Goal: Task Accomplishment & Management: Contribute content

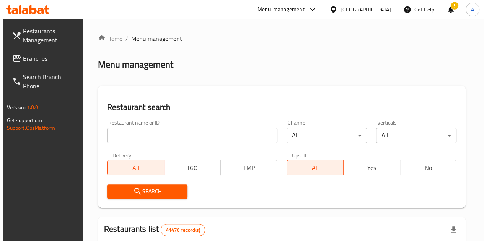
click at [153, 135] on input "search" at bounding box center [192, 135] width 170 height 15
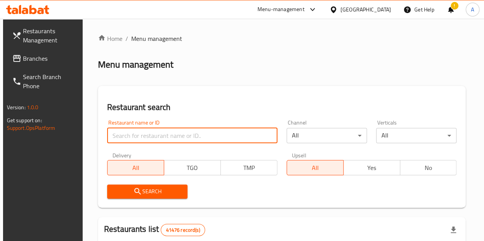
paste input "666582"
type input "666582"
click button "Search" at bounding box center [147, 192] width 80 height 14
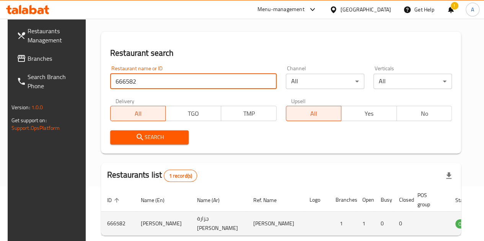
scroll to position [100, 0]
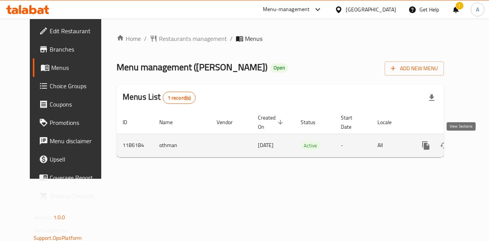
click at [477, 148] on icon "enhanced table" at bounding box center [481, 145] width 9 height 9
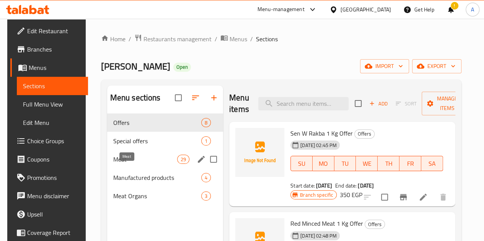
click at [140, 164] on span "Meat" at bounding box center [145, 159] width 64 height 9
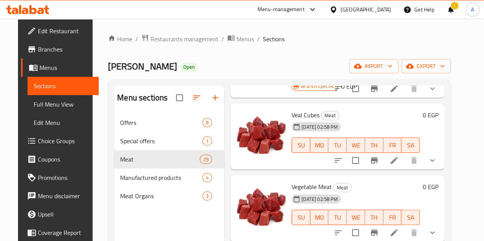
scroll to position [688, 0]
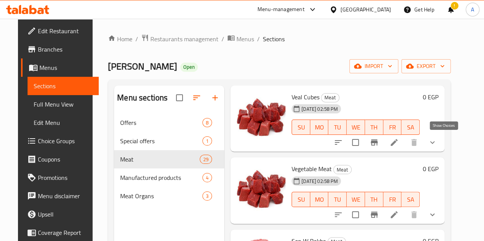
click at [437, 210] on icon "show more" at bounding box center [431, 214] width 9 height 9
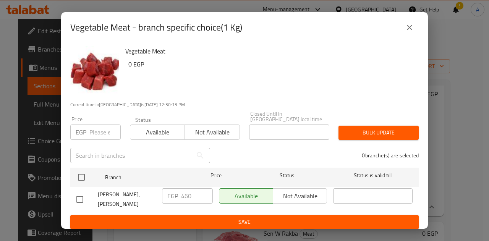
click at [411, 30] on icon "close" at bounding box center [409, 27] width 5 height 5
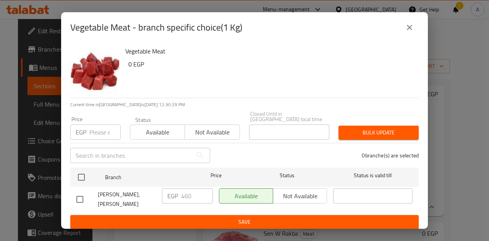
click at [411, 31] on icon "close" at bounding box center [409, 27] width 9 height 9
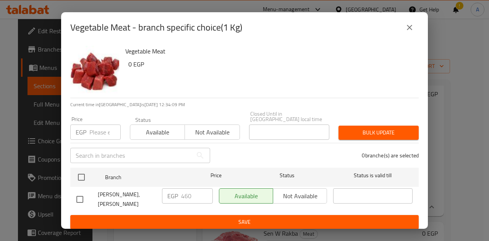
click at [407, 32] on icon "close" at bounding box center [409, 27] width 9 height 9
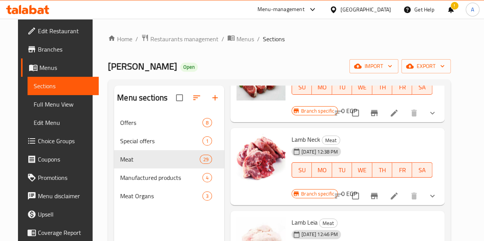
scroll to position [0, 0]
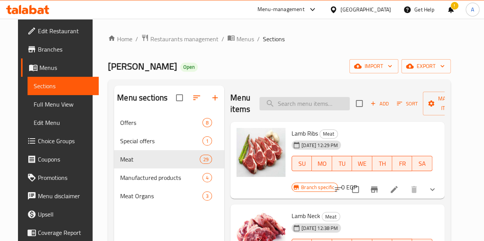
click at [298, 100] on input "search" at bounding box center [304, 103] width 90 height 13
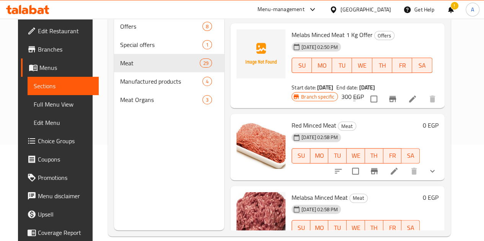
scroll to position [107, 0]
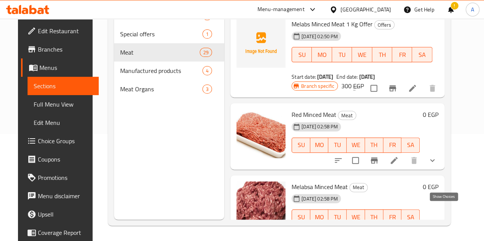
click at [437, 228] on icon "show more" at bounding box center [431, 232] width 9 height 9
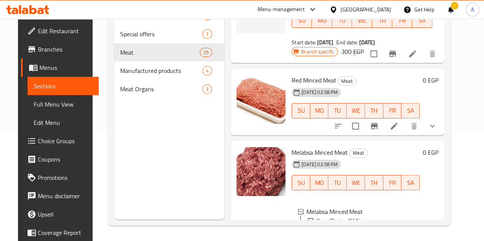
scroll to position [166, 0]
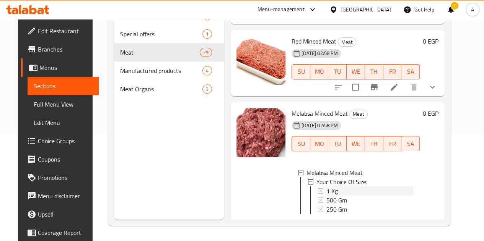
click at [326, 187] on span "1 Kg" at bounding box center [331, 191] width 11 height 9
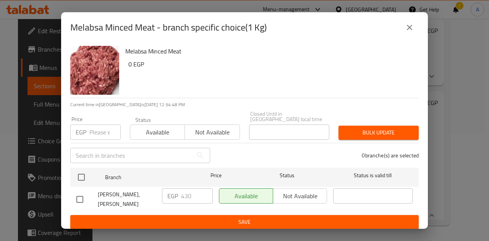
click at [411, 32] on icon "close" at bounding box center [409, 27] width 9 height 9
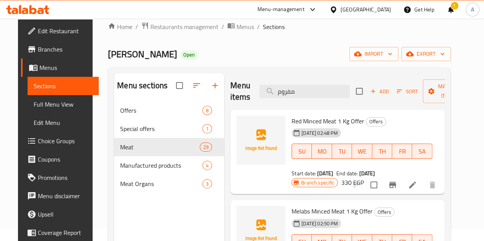
scroll to position [0, 0]
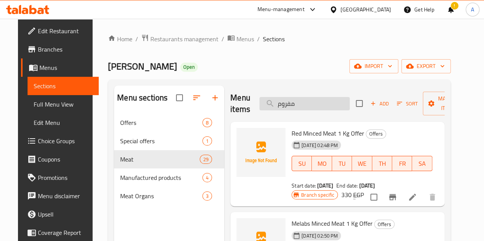
click at [276, 102] on input "مفروم" at bounding box center [304, 103] width 90 height 13
click at [273, 102] on input "مفروم" at bounding box center [304, 103] width 90 height 13
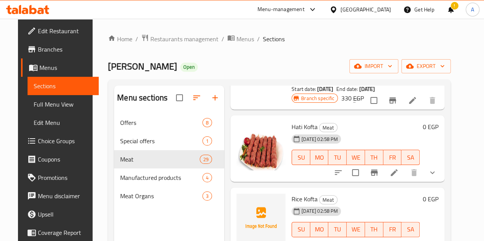
scroll to position [115, 0]
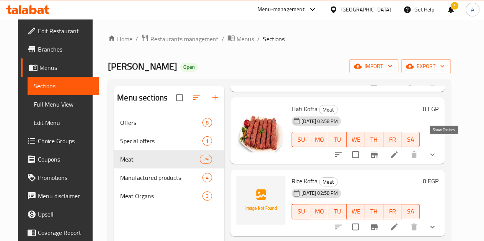
click at [434, 154] on icon "show more" at bounding box center [432, 155] width 5 height 3
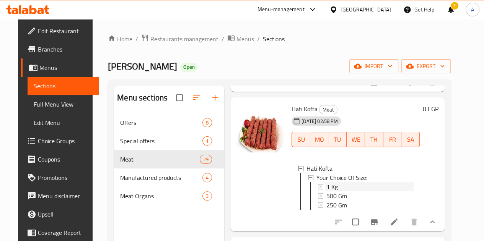
click at [372, 182] on div "1 Kg" at bounding box center [369, 186] width 87 height 9
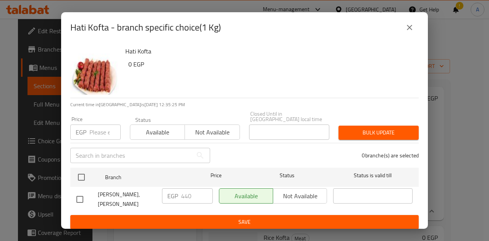
click at [410, 36] on button "close" at bounding box center [410, 27] width 18 height 18
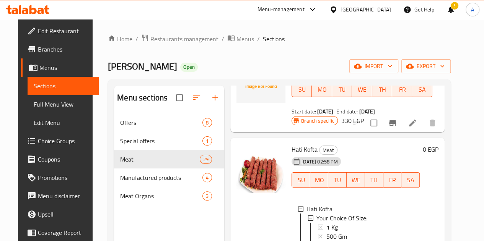
scroll to position [0, 0]
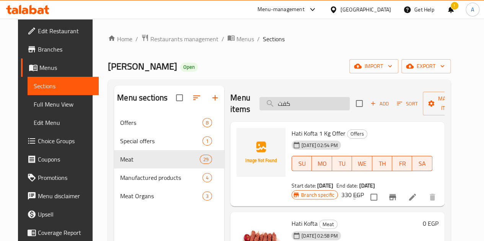
click at [267, 104] on input "كفت" at bounding box center [304, 103] width 90 height 13
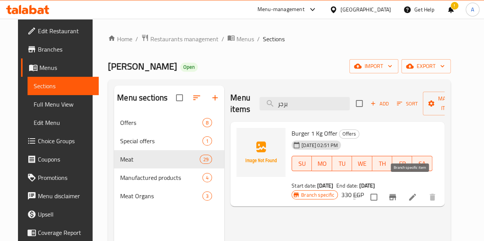
click at [401, 188] on button "Branch-specific-item" at bounding box center [392, 197] width 18 height 18
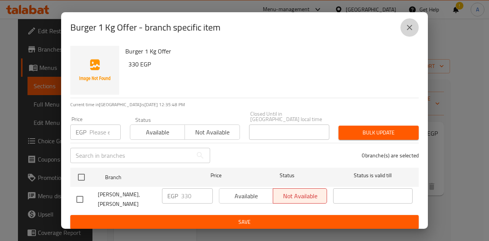
click at [409, 33] on button "close" at bounding box center [410, 27] width 18 height 18
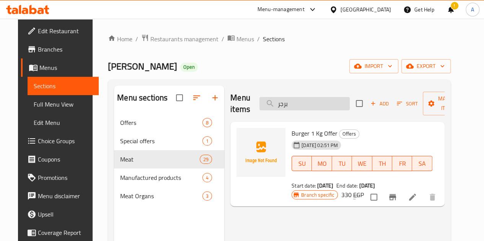
click at [273, 107] on input "برجر" at bounding box center [304, 103] width 90 height 13
click at [271, 103] on input "برجر" at bounding box center [304, 103] width 90 height 13
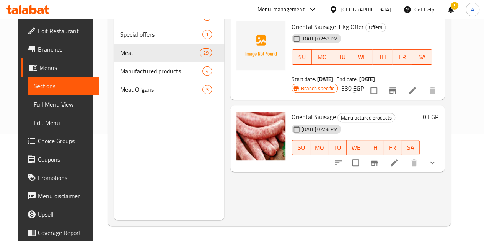
scroll to position [107, 0]
click at [441, 153] on button "show more" at bounding box center [432, 162] width 18 height 18
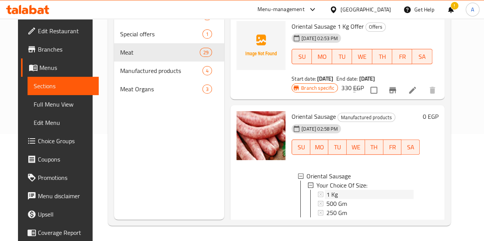
click at [326, 190] on span "1 Kg" at bounding box center [331, 194] width 11 height 9
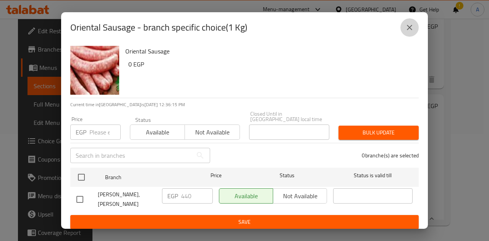
click at [408, 32] on icon "close" at bounding box center [409, 27] width 9 height 9
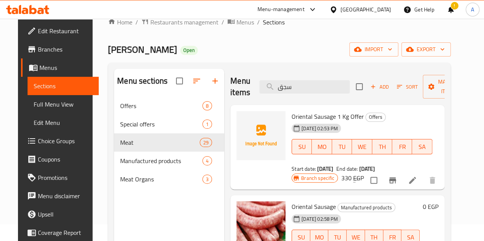
scroll to position [0, 0]
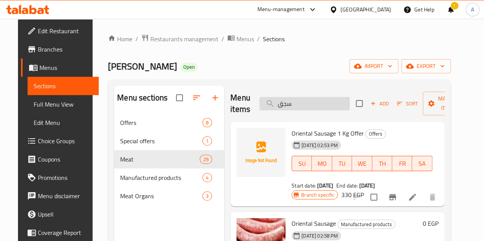
click at [276, 101] on input "سجق" at bounding box center [304, 103] width 90 height 13
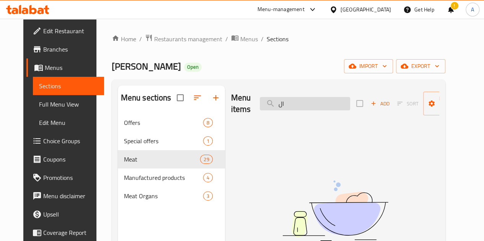
type input "ا"
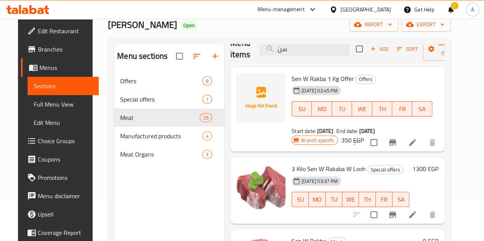
scroll to position [107, 0]
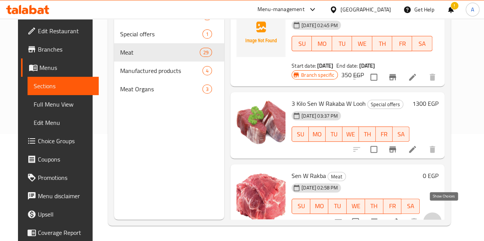
click at [437, 217] on icon "show more" at bounding box center [431, 221] width 9 height 9
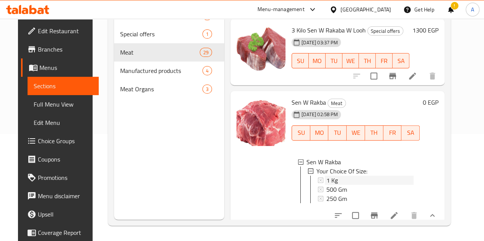
click at [326, 176] on div "1 Kg" at bounding box center [369, 180] width 87 height 9
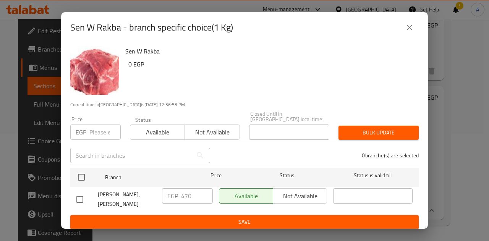
click at [414, 30] on button "close" at bounding box center [410, 27] width 18 height 18
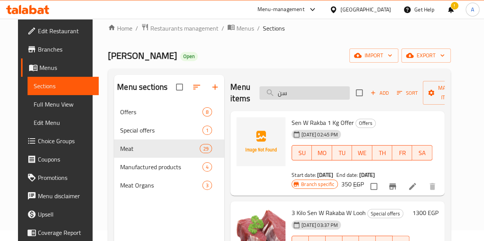
scroll to position [0, 0]
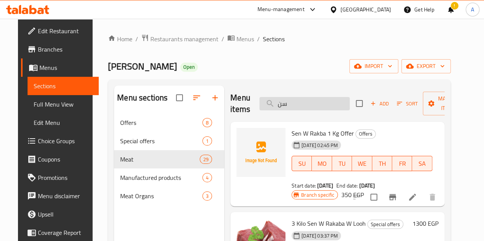
click at [265, 101] on input "سن" at bounding box center [304, 103] width 90 height 13
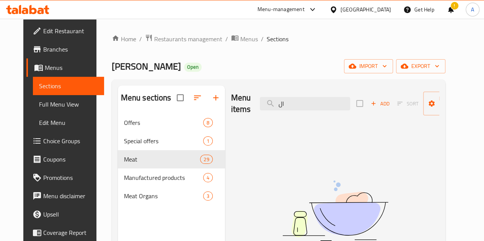
type input "ا"
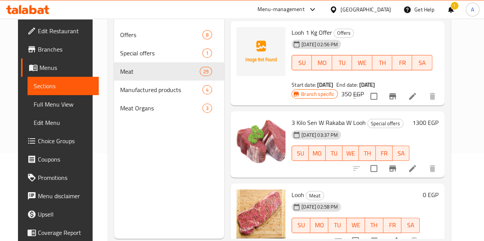
scroll to position [107, 0]
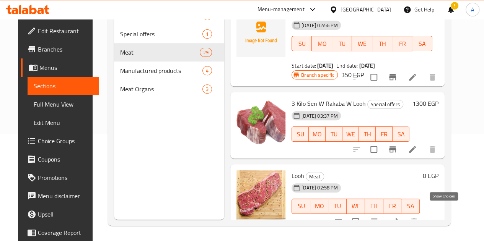
type input "لوح"
click at [437, 217] on icon "show more" at bounding box center [431, 221] width 9 height 9
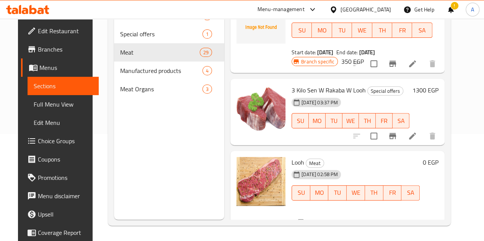
scroll to position [86, 0]
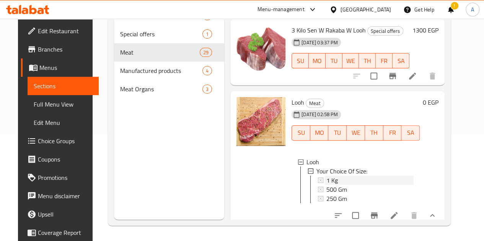
click at [346, 176] on div "1 Kg" at bounding box center [369, 180] width 87 height 9
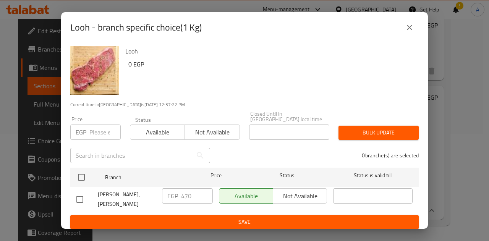
click at [403, 29] on button "close" at bounding box center [410, 27] width 18 height 18
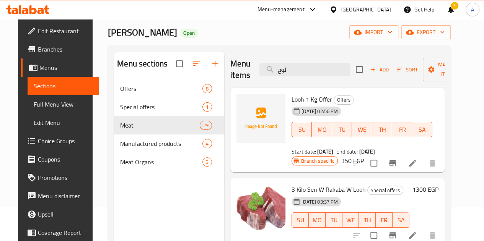
scroll to position [0, 0]
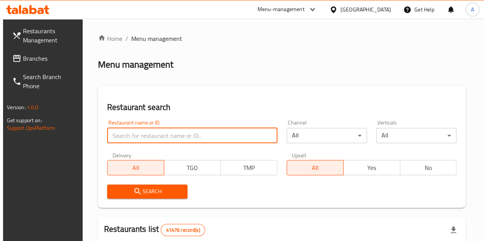
click at [143, 134] on input "search" at bounding box center [192, 135] width 170 height 15
paste input "764044"
type input "764044"
click button "Search" at bounding box center [147, 192] width 80 height 14
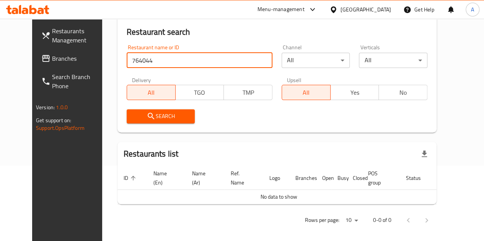
scroll to position [76, 0]
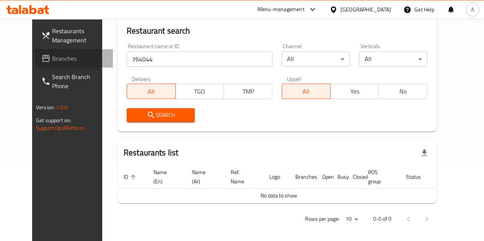
click at [52, 55] on span "Branches" at bounding box center [79, 58] width 55 height 9
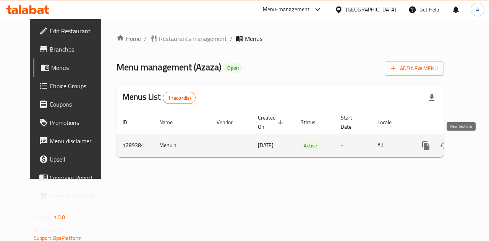
click at [477, 145] on icon "enhanced table" at bounding box center [481, 145] width 9 height 9
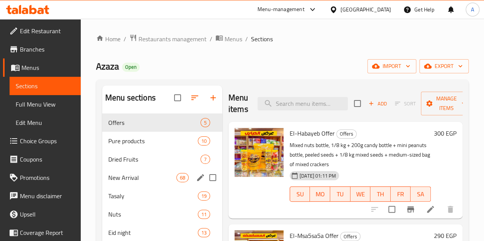
click at [143, 183] on div "New Arrival 68" at bounding box center [162, 178] width 120 height 18
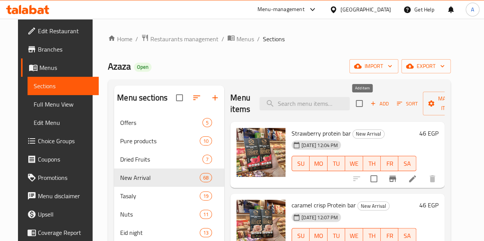
click at [369, 107] on span "Add" at bounding box center [379, 103] width 21 height 9
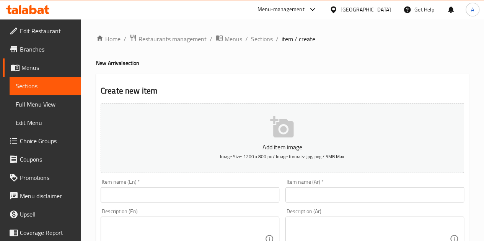
click at [380, 193] on input "text" at bounding box center [374, 194] width 179 height 15
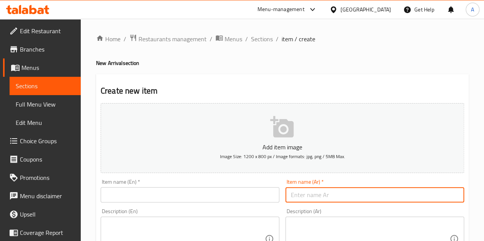
paste input "شيكولاته زيرو ستيفيا دارك 99%"
type input "شيكولاته زيرو ستيفيا دارك 99%"
click at [172, 198] on input "text" at bounding box center [190, 194] width 179 height 15
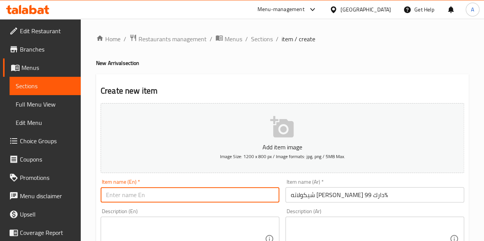
paste input "Zero Stevia Dark Chocolate 99%"
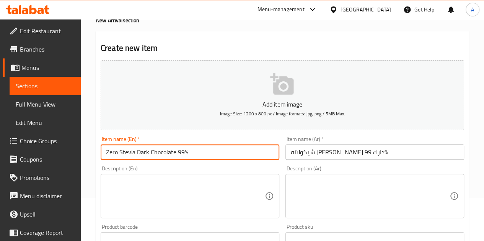
scroll to position [115, 0]
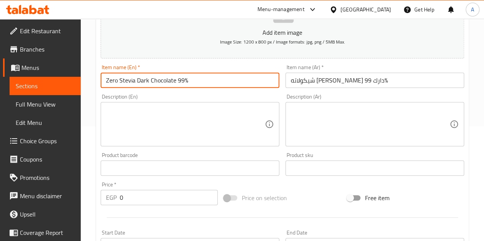
type input "Zero Stevia Dark Chocolate 99%"
click at [171, 197] on input "0" at bounding box center [169, 197] width 98 height 15
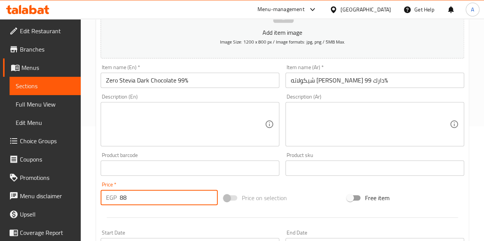
type input "88"
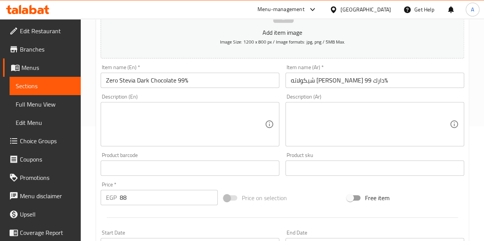
click at [182, 178] on div "Product barcode Product barcode" at bounding box center [189, 163] width 185 height 29
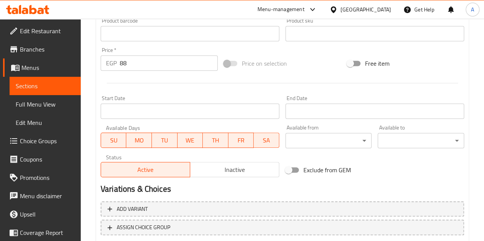
scroll to position [299, 0]
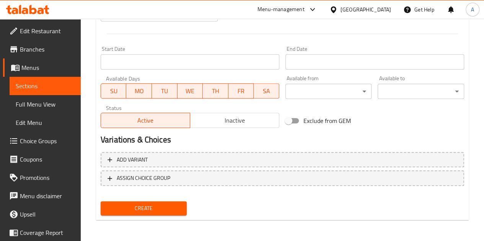
click at [177, 202] on button "Create" at bounding box center [144, 208] width 86 height 14
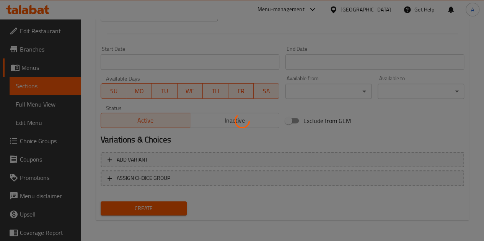
type input "0"
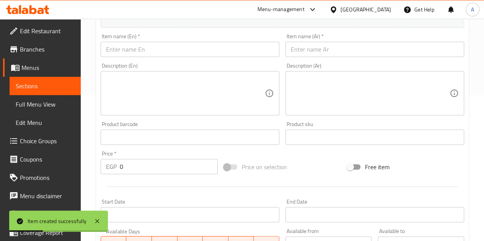
scroll to position [31, 0]
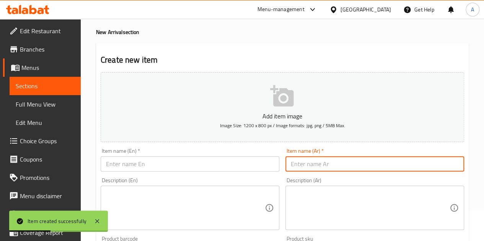
click at [347, 166] on input "text" at bounding box center [374, 163] width 179 height 15
paste input "شيكولاته ستيفيا ميلك اللموند زيرو"
type input "شيكولاته ستيفيا ميلك اللموند زيرو"
click at [237, 164] on input "text" at bounding box center [190, 163] width 179 height 15
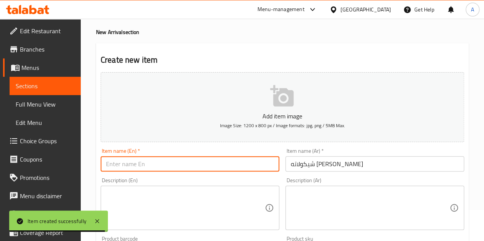
paste input "Stevia Milk Chocolate Lemonade Zero"
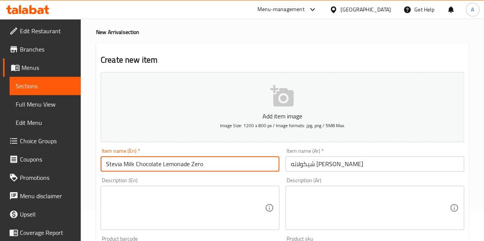
click at [176, 163] on input "Stevia Milk Chocolate Lemonade Zero" at bounding box center [190, 163] width 179 height 15
type input "Stevia Milk Chocolate Almond Zero"
click at [239, 175] on div "Description (En) Description (En)" at bounding box center [189, 204] width 185 height 58
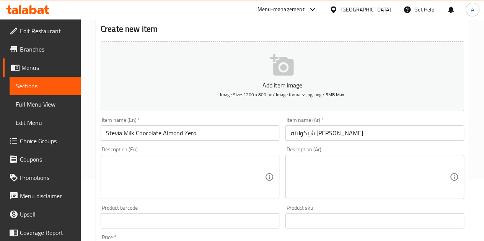
scroll to position [107, 0]
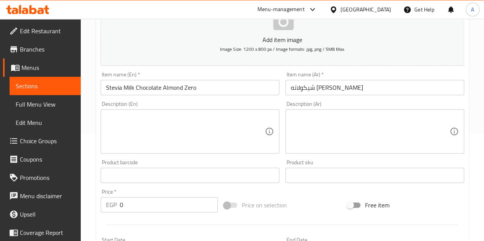
click at [157, 199] on input "0" at bounding box center [169, 204] width 98 height 15
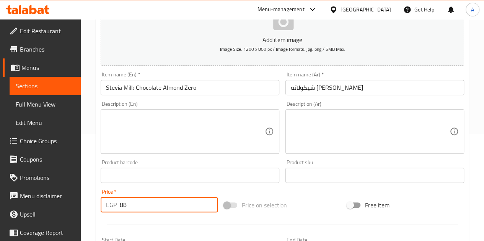
type input "88"
click at [161, 185] on div "Product barcode Product barcode" at bounding box center [189, 171] width 185 height 29
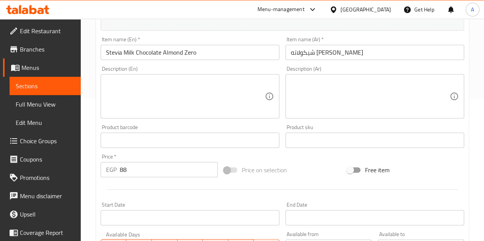
scroll to position [299, 0]
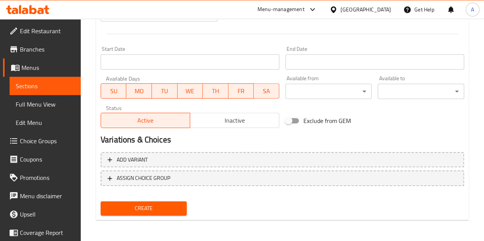
click at [173, 208] on span "Create" at bounding box center [144, 209] width 74 height 10
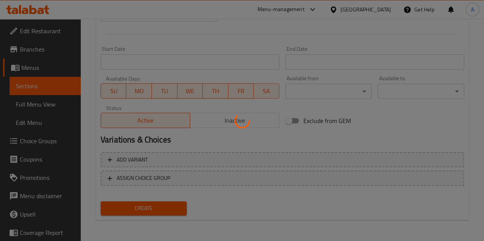
type input "0"
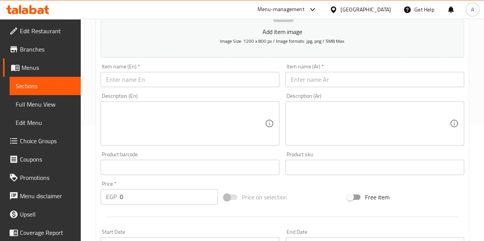
scroll to position [107, 0]
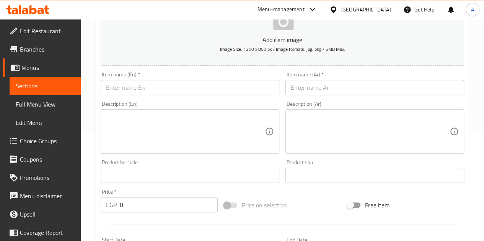
click at [340, 86] on input "text" at bounding box center [374, 87] width 179 height 15
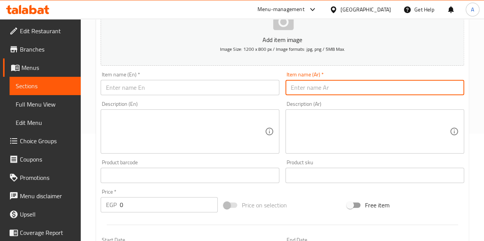
paste input "لعبه لابوبو"
type input "لعبه لابوبو"
click at [246, 88] on input "text" at bounding box center [190, 87] width 179 height 15
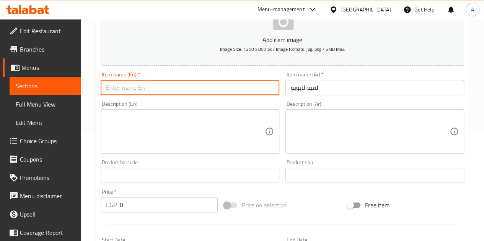
paste input "Labobo game"
type input "Labobo game"
click at [141, 211] on input "0" at bounding box center [169, 204] width 98 height 15
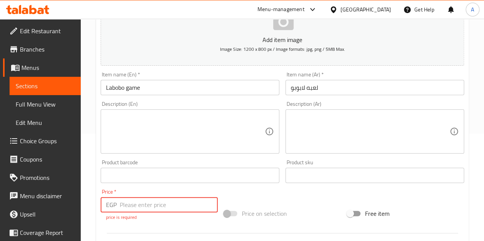
type input "6"
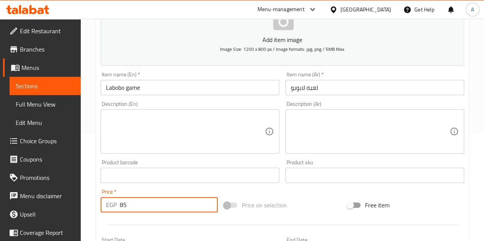
type input "85"
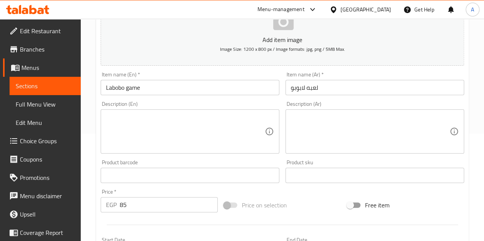
click at [135, 190] on div "Price   * EGP 85 Price *" at bounding box center [159, 200] width 117 height 23
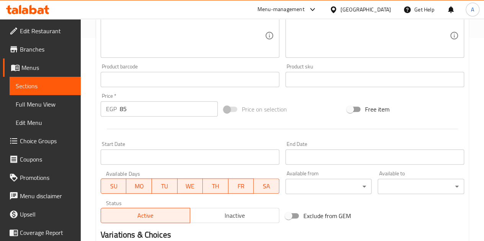
scroll to position [299, 0]
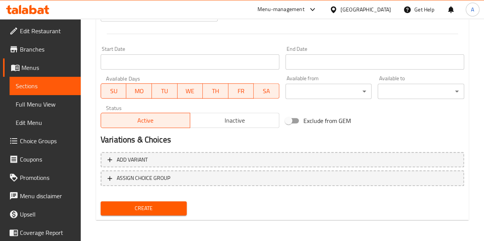
click at [144, 217] on div "Create" at bounding box center [143, 208] width 93 height 20
click at [143, 211] on span "Create" at bounding box center [144, 209] width 74 height 10
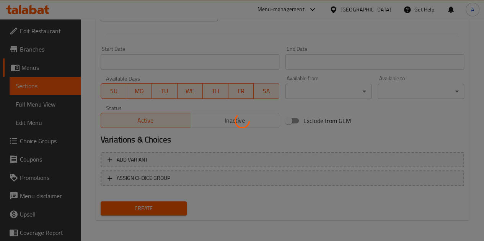
type input "0"
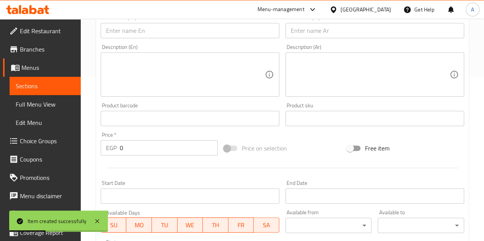
scroll to position [107, 0]
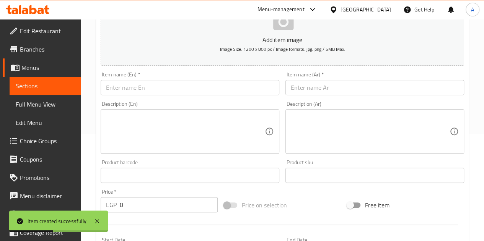
click at [338, 89] on input "text" at bounding box center [374, 87] width 179 height 15
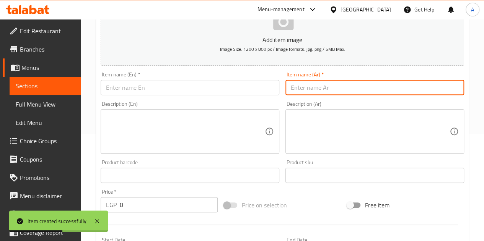
paste input "لعبه موزه شيكو بون"
type input "لعبه موزه شيكو بون"
click at [157, 92] on input "text" at bounding box center [190, 87] width 179 height 15
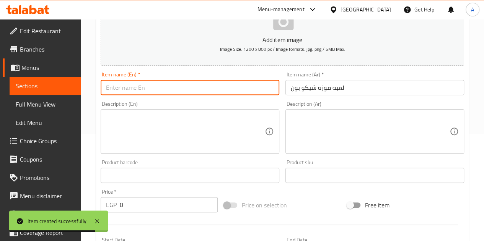
paste input "Chicco Bon banana game"
type input "Chicco Bon banana game"
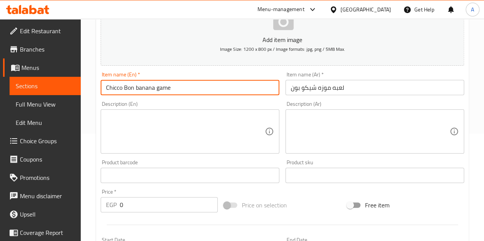
click at [125, 205] on input "0" at bounding box center [169, 204] width 98 height 15
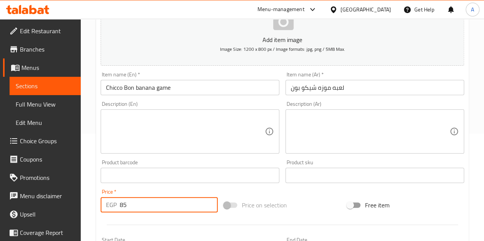
type input "85"
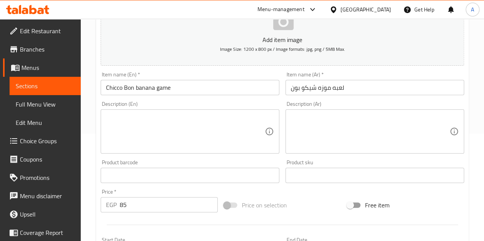
click at [125, 189] on div "Price   * EGP 85 Price *" at bounding box center [159, 200] width 117 height 23
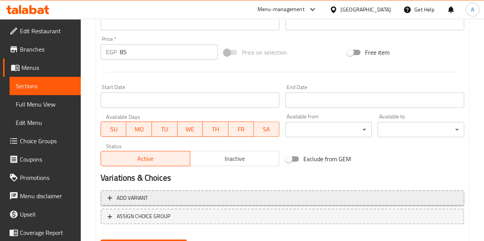
scroll to position [299, 0]
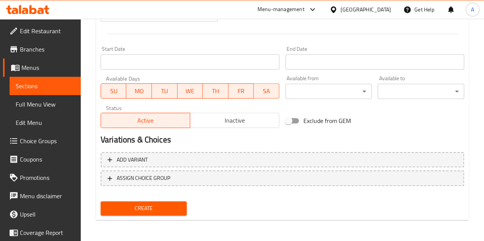
click at [129, 206] on span "Create" at bounding box center [144, 209] width 74 height 10
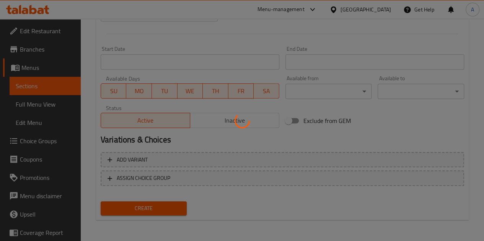
type input "0"
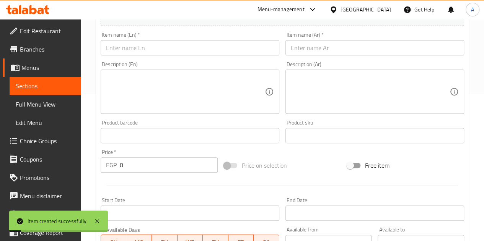
scroll to position [107, 0]
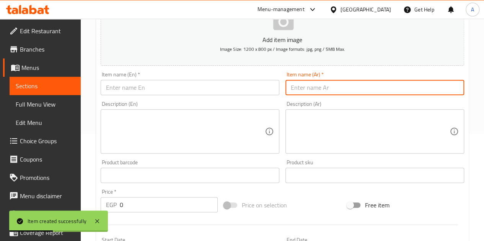
click at [307, 88] on input "text" at bounding box center [374, 87] width 179 height 15
paste input "شيكولاته زيرو ستيفيا بندق"
type input "شيكولاته زيرو ستيفيا بندق"
click at [256, 86] on input "text" at bounding box center [190, 87] width 179 height 15
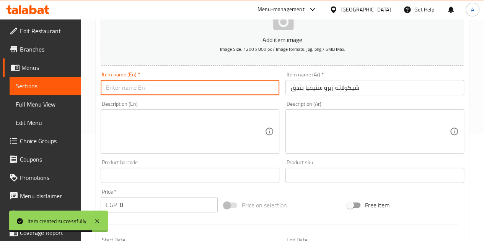
click at [176, 89] on input "text" at bounding box center [190, 87] width 179 height 15
paste input "Chocolate Zero Stevia Hazelnut"
type input "Chocolate Zero Stevia Hazelnut"
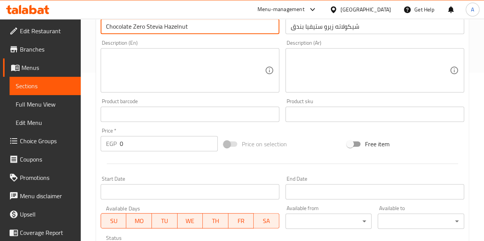
scroll to position [222, 0]
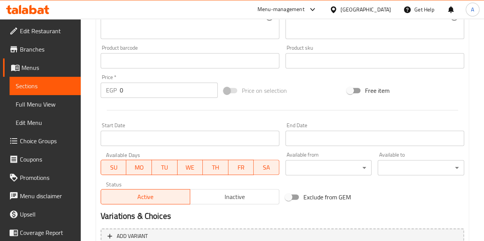
click at [136, 91] on input "0" at bounding box center [169, 90] width 98 height 15
type input "88"
click at [151, 112] on div at bounding box center [281, 110] width 369 height 19
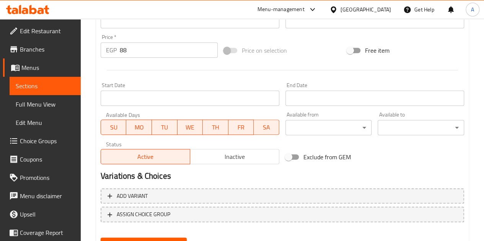
scroll to position [299, 0]
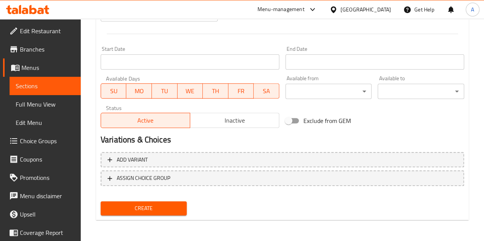
click at [170, 202] on button "Create" at bounding box center [144, 208] width 86 height 14
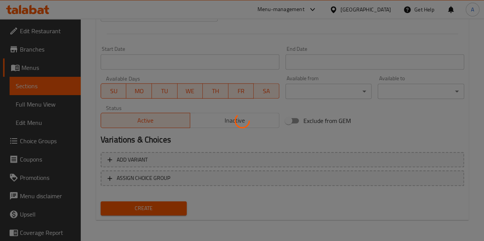
type input "0"
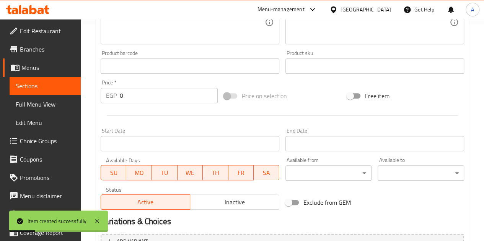
scroll to position [146, 0]
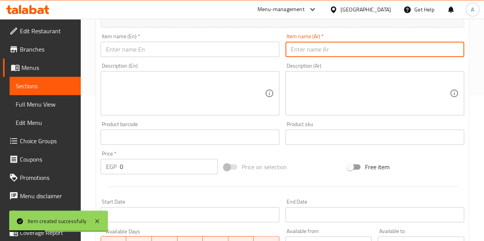
click at [338, 47] on input "text" at bounding box center [374, 49] width 179 height 15
paste input "شيكولاته قهوه ستيفيا زيرو"
type input "شيكولاته قهوه ستيفيا زيرو"
click at [159, 52] on input "text" at bounding box center [190, 49] width 179 height 15
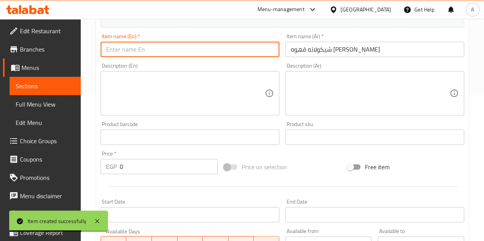
paste input "Chocolate Coffee Stevia Zero"
drag, startPoint x: 159, startPoint y: 52, endPoint x: 148, endPoint y: 34, distance: 22.0
click at [157, 50] on input "Chocolate Coffee Stevia Zero" at bounding box center [190, 49] width 179 height 15
type input "Chocolate Coffee Stevia Zero"
click at [172, 166] on input "0" at bounding box center [169, 166] width 98 height 15
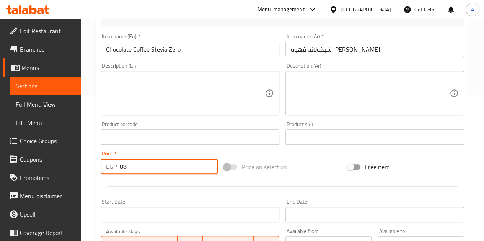
type input "88"
click at [188, 179] on div at bounding box center [281, 186] width 369 height 19
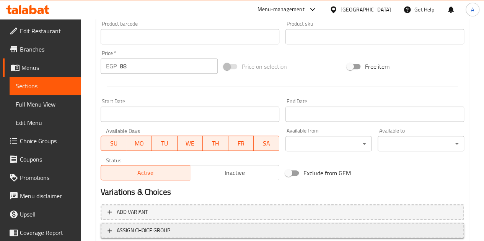
scroll to position [299, 0]
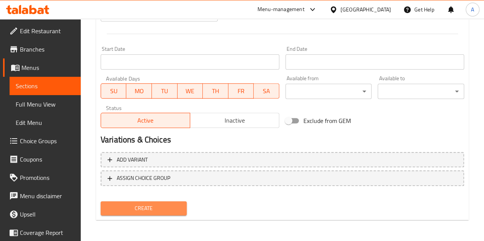
click at [174, 204] on span "Create" at bounding box center [144, 209] width 74 height 10
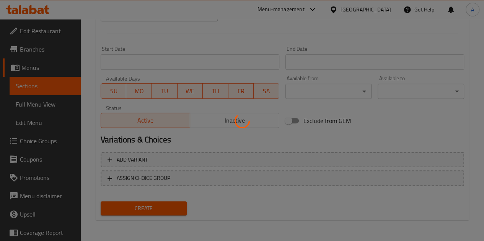
type input "0"
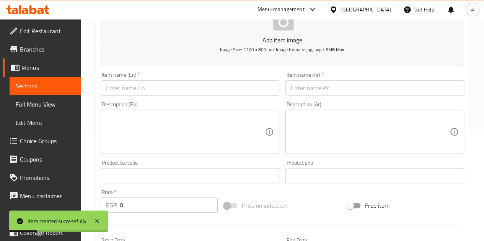
scroll to position [69, 0]
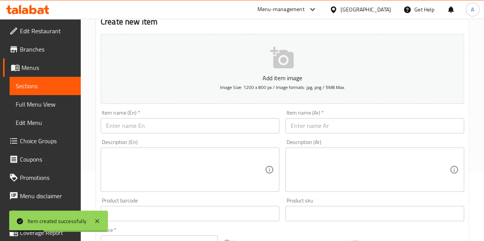
click at [307, 130] on input "text" at bounding box center [374, 125] width 179 height 15
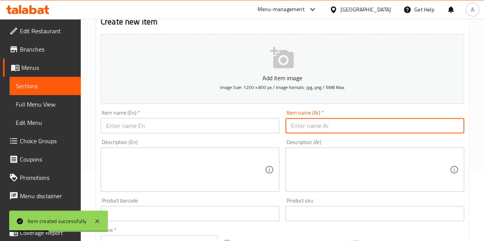
paste input "شيكولاته بيضاء زيرو فستق"
type input "شيكولاته بيضاء زيرو فستق"
click at [266, 124] on input "text" at bounding box center [190, 125] width 179 height 15
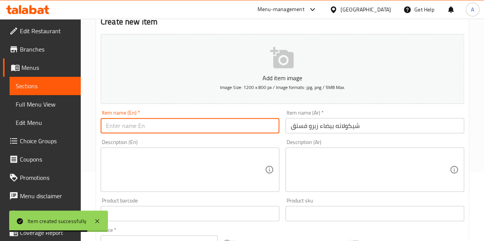
paste input "White Chocolate Zero Pistachio"
type input "White Chocolate Zero Pistachio"
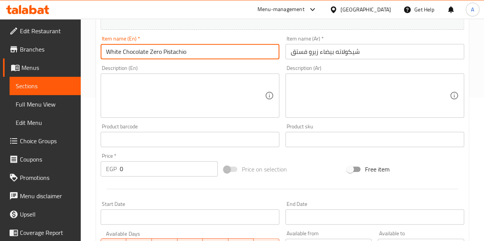
scroll to position [146, 0]
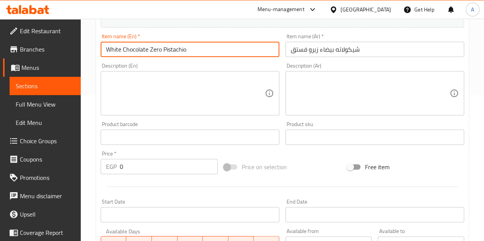
click at [154, 169] on input "0" at bounding box center [169, 166] width 98 height 15
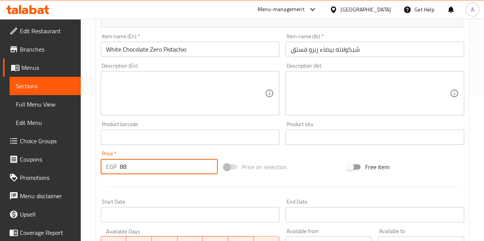
type input "88"
click at [157, 185] on div at bounding box center [281, 186] width 369 height 19
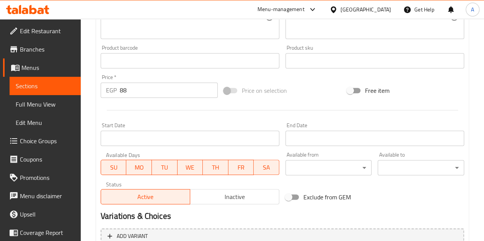
scroll to position [299, 0]
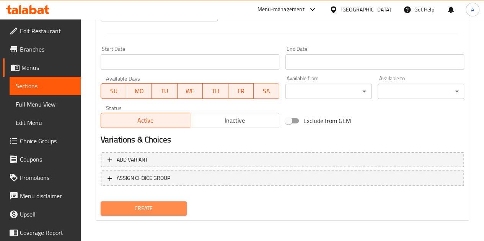
click at [161, 206] on span "Create" at bounding box center [144, 209] width 74 height 10
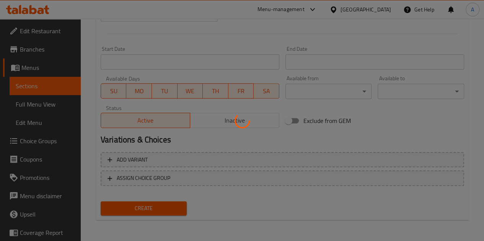
type input "0"
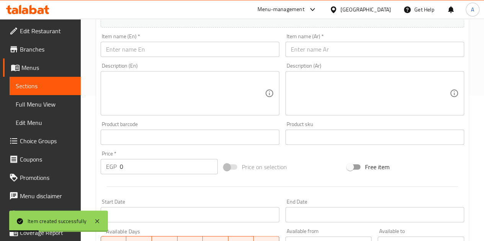
scroll to position [31, 0]
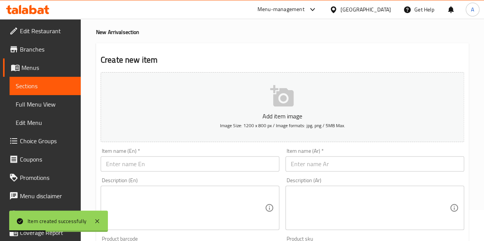
click at [325, 166] on input "text" at bounding box center [374, 163] width 179 height 15
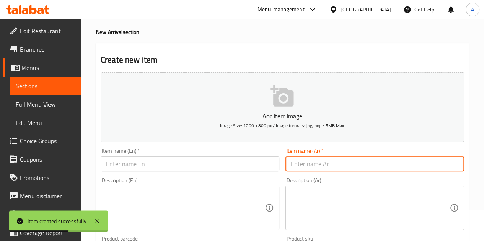
paste input "لعبه طأطأ شيكو بون"
type input "لعبه طأطأ شيكو بون"
click at [235, 161] on input "text" at bounding box center [190, 163] width 179 height 15
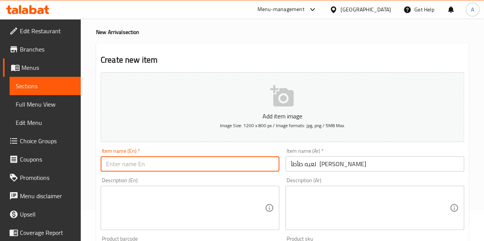
paste input "Tataa Chico Bon game"
type input "Tataa Chico Bon game"
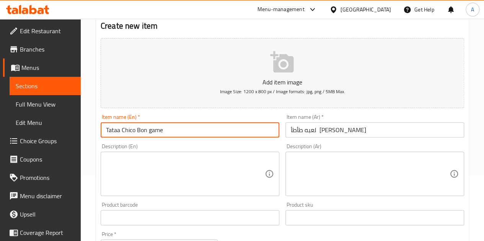
scroll to position [146, 0]
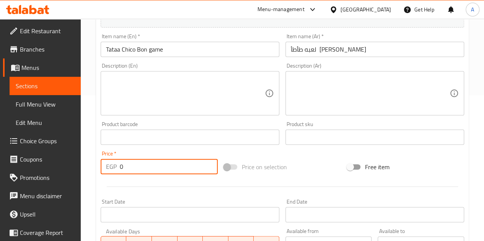
click at [148, 162] on input "0" at bounding box center [169, 166] width 98 height 15
type input "85"
click at [125, 187] on hr at bounding box center [282, 187] width 351 height 0
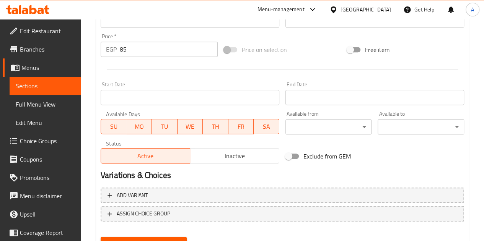
scroll to position [299, 0]
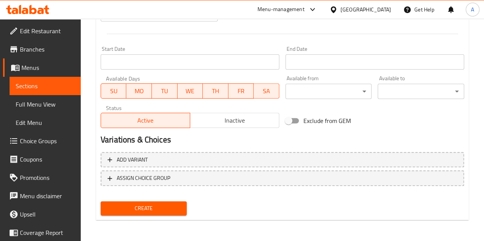
click at [146, 207] on span "Create" at bounding box center [144, 209] width 74 height 10
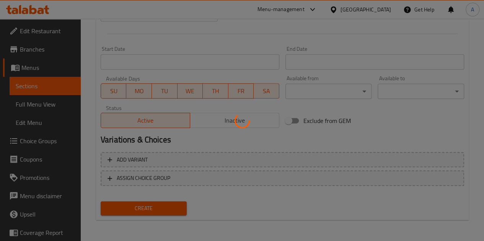
type input "0"
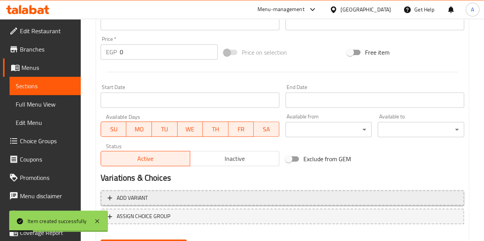
scroll to position [107, 0]
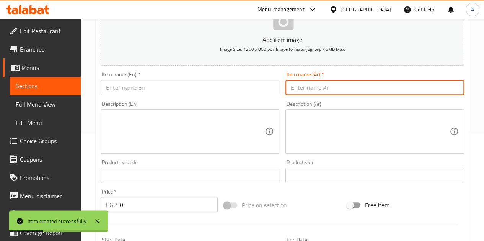
click at [313, 86] on input "text" at bounding box center [374, 87] width 179 height 15
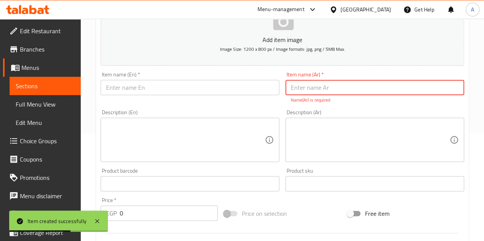
click at [300, 87] on input "text" at bounding box center [374, 87] width 179 height 15
paste input "لعبه صاجات شيكو بون"
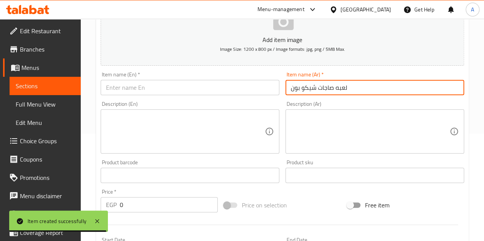
type input "لعبه صاجات شيكو بون"
click at [231, 89] on input "text" at bounding box center [190, 87] width 179 height 15
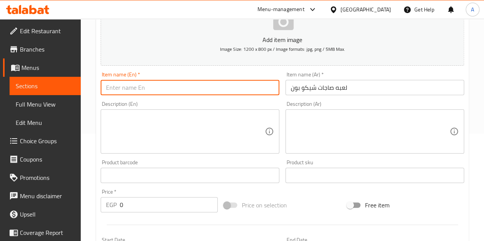
paste input "Chicco Bon cymbals game"
type input "Chicco Bon cymbals game"
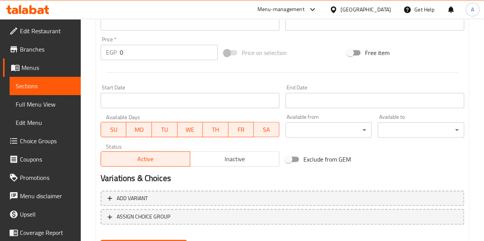
scroll to position [260, 0]
click at [165, 56] on input "0" at bounding box center [169, 51] width 98 height 15
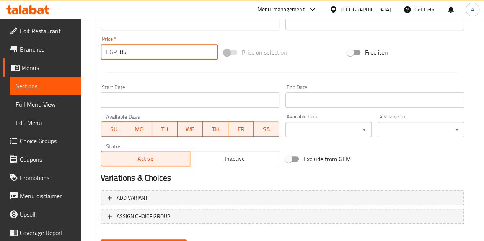
type input "85"
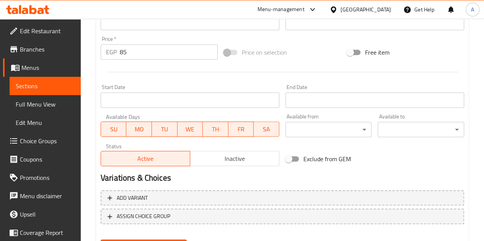
click at [187, 70] on div at bounding box center [281, 72] width 369 height 19
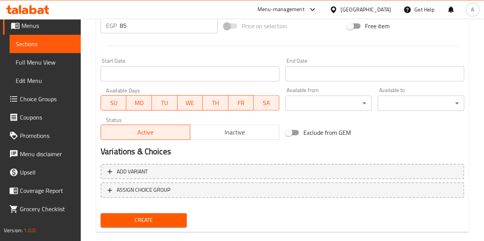
scroll to position [299, 0]
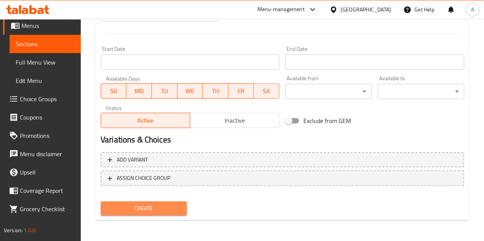
click at [174, 213] on span "Create" at bounding box center [144, 209] width 74 height 10
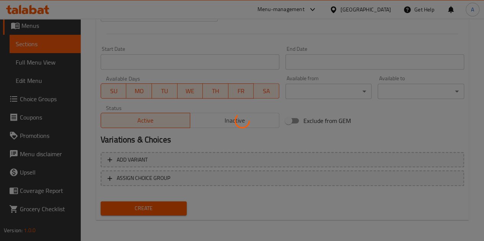
type input "0"
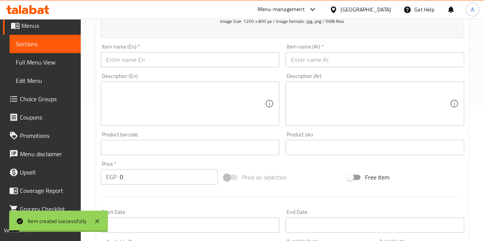
scroll to position [69, 0]
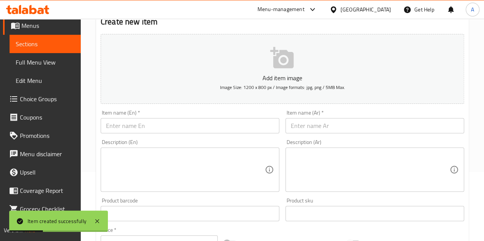
click at [323, 131] on input "text" at bounding box center [374, 125] width 179 height 15
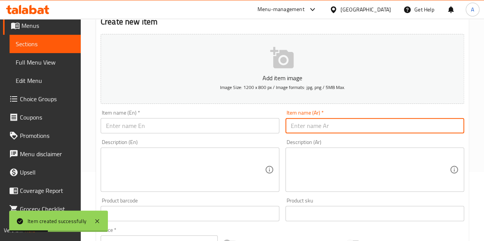
paste input "نوتيلا جو استيكس"
type input "نوتيلا جو استيكس"
click at [225, 129] on input "text" at bounding box center [190, 125] width 179 height 15
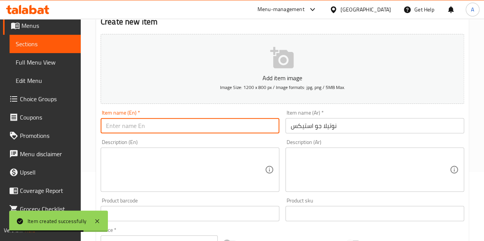
click at [196, 123] on input "text" at bounding box center [190, 125] width 179 height 15
paste input "Nutella Go Sticks"
type input "Nutella Go Sticks"
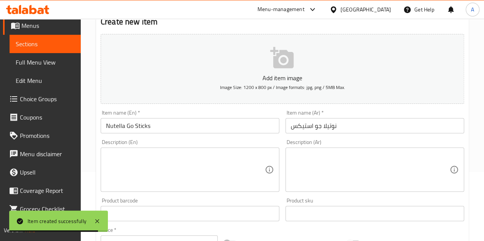
click at [201, 137] on div "Description (En) Description (En)" at bounding box center [189, 165] width 185 height 58
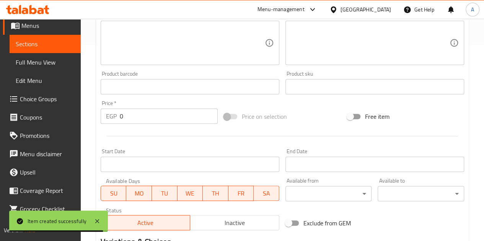
scroll to position [222, 0]
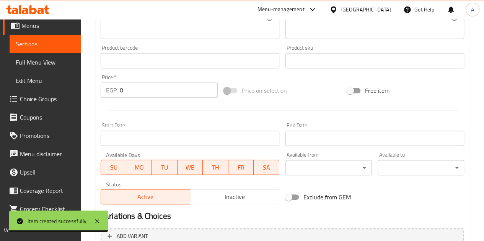
click at [146, 88] on input "0" at bounding box center [169, 90] width 98 height 15
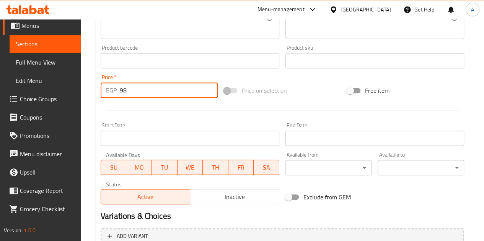
type input "98"
click at [179, 109] on div at bounding box center [281, 110] width 369 height 19
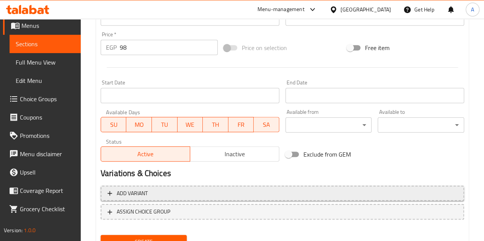
scroll to position [299, 0]
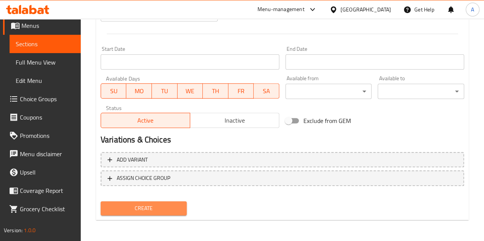
click at [153, 216] on div "Create" at bounding box center [143, 208] width 93 height 20
click at [151, 211] on span "Create" at bounding box center [144, 209] width 74 height 10
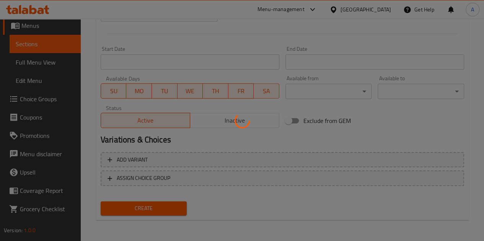
type input "0"
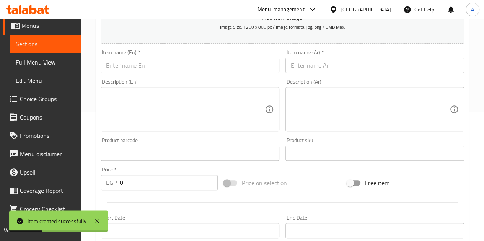
scroll to position [69, 0]
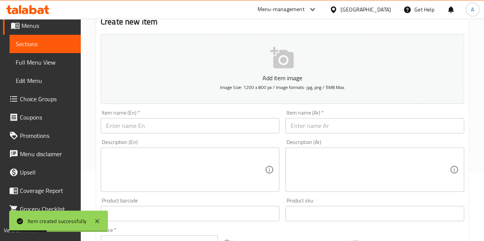
click at [311, 127] on input "text" at bounding box center [374, 125] width 179 height 15
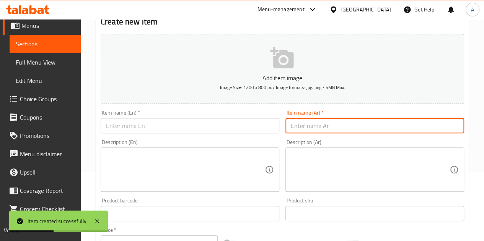
paste input "الليت دبي حجم صغير"
drag, startPoint x: 311, startPoint y: 127, endPoint x: 273, endPoint y: 123, distance: 38.0
click at [304, 127] on input "الليت دبي حجم صغير" at bounding box center [374, 125] width 179 height 15
type input "الليت دبي حجم صغير"
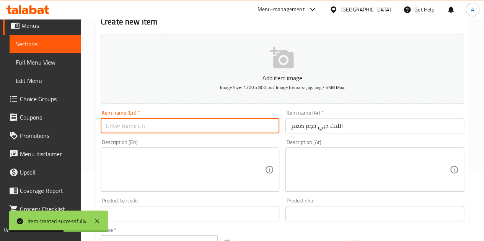
click at [252, 123] on input "text" at bounding box center [190, 125] width 179 height 15
click at [202, 125] on input "text" at bounding box center [190, 125] width 179 height 15
paste input "Light Dubai small size"
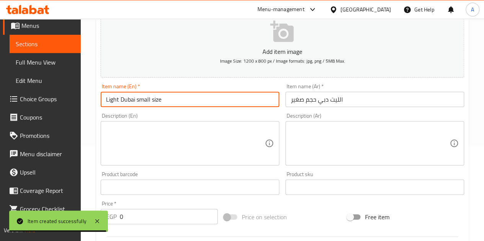
scroll to position [107, 0]
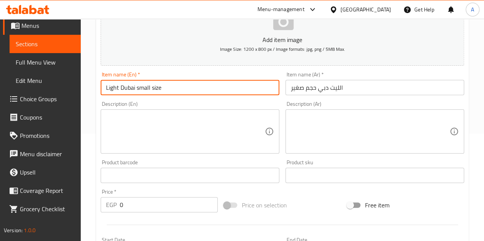
type input "Light Dubai small size"
click at [153, 206] on input "0" at bounding box center [169, 204] width 98 height 15
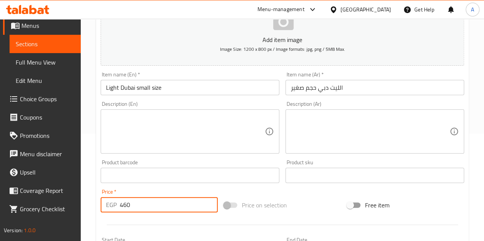
type input "460"
click at [169, 186] on div "Price   * EGP 460 Price *" at bounding box center [158, 200] width 123 height 29
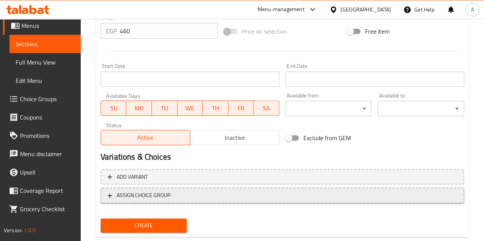
scroll to position [299, 0]
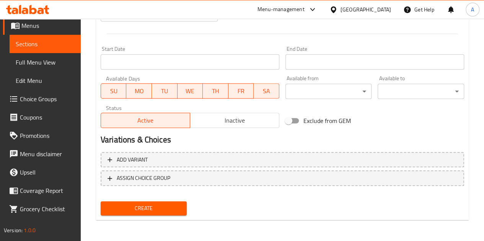
click at [156, 204] on span "Create" at bounding box center [144, 209] width 74 height 10
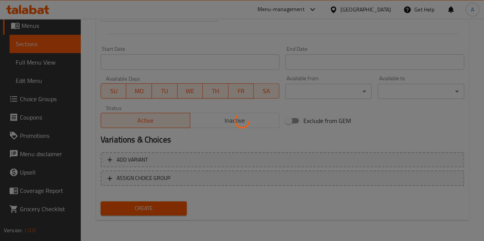
type input "0"
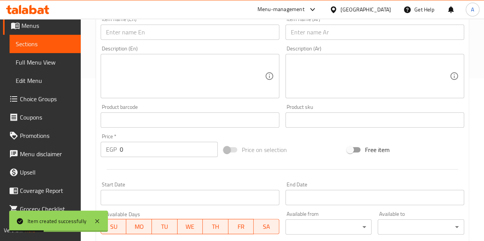
scroll to position [146, 0]
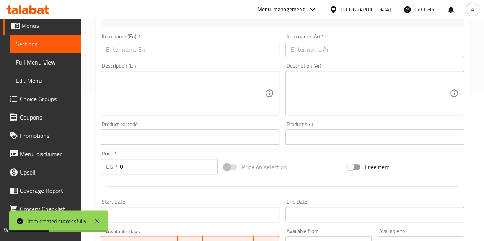
click at [317, 53] on input "text" at bounding box center [374, 49] width 179 height 15
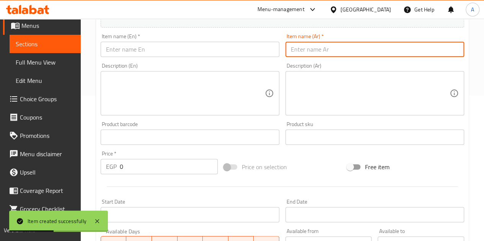
paste input "بيض اوزمو شيكولاته"
type input "بيض اوزمو شيكولاته"
click at [274, 48] on input "text" at bounding box center [190, 49] width 179 height 15
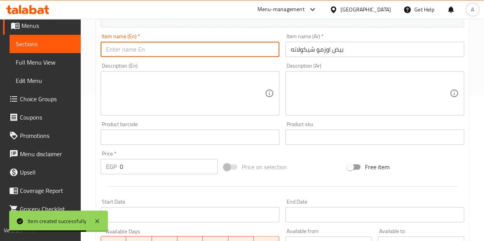
paste input "Osmo chocolate eggs"
type input "Osmo chocolate eggs"
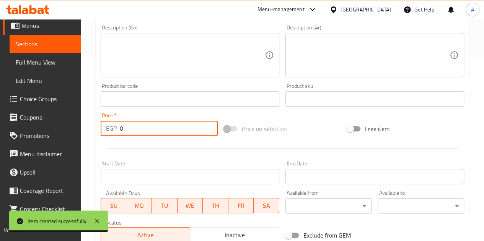
click at [157, 123] on input "0" at bounding box center [169, 128] width 98 height 15
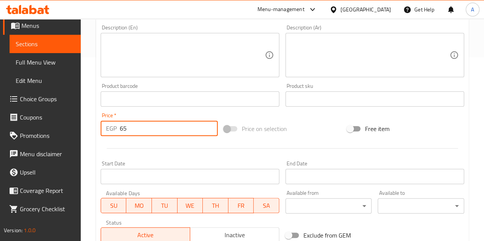
type input "65"
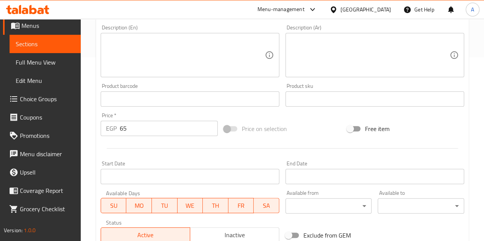
click at [165, 154] on div at bounding box center [281, 148] width 369 height 19
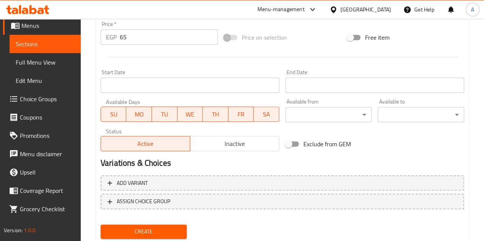
scroll to position [299, 0]
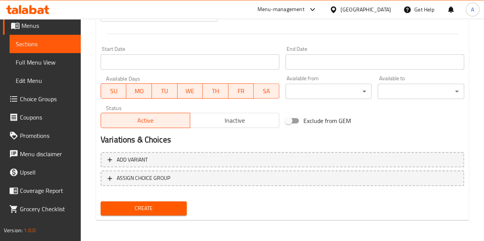
click at [161, 212] on span "Create" at bounding box center [144, 209] width 74 height 10
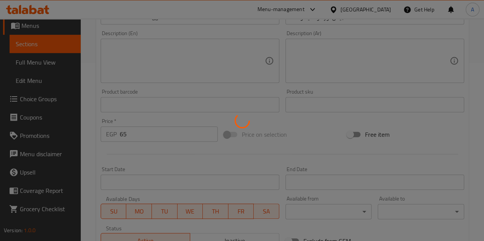
scroll to position [69, 0]
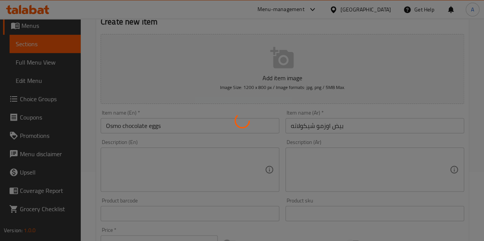
type input "0"
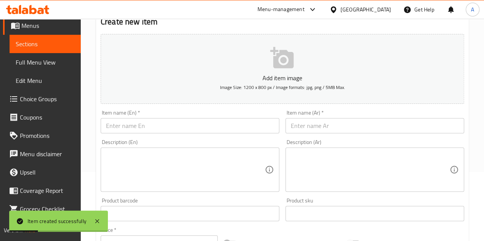
click at [313, 125] on input "text" at bounding box center [374, 125] width 179 height 15
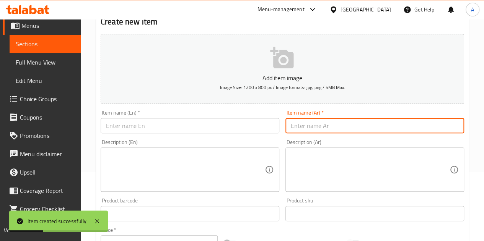
paste input "لعبه ابو شنب شيكو بون"
type input "لعبه ابو شنب شيكو بون"
click at [255, 123] on input "text" at bounding box center [190, 125] width 179 height 15
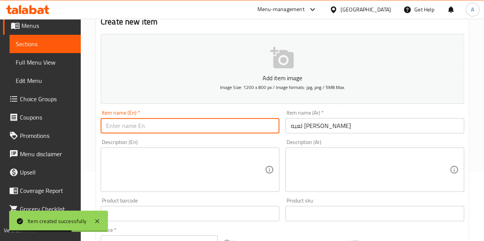
paste input "Abu Shanab Chico Bon game"
type input "Abu Shanab Chico Bon game"
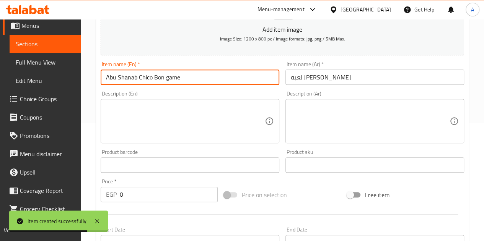
scroll to position [146, 0]
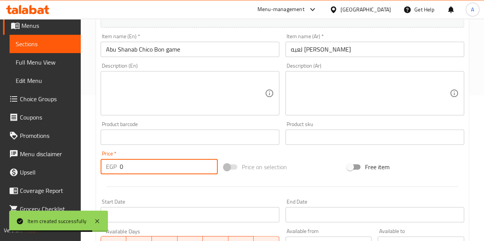
click at [178, 169] on input "0" at bounding box center [169, 166] width 98 height 15
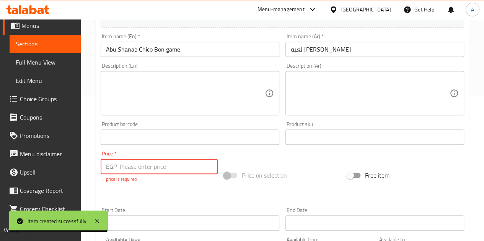
type input "6"
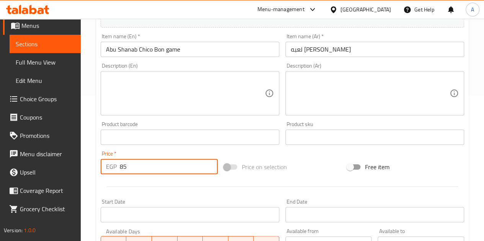
type input "85"
click at [183, 183] on div at bounding box center [281, 186] width 369 height 19
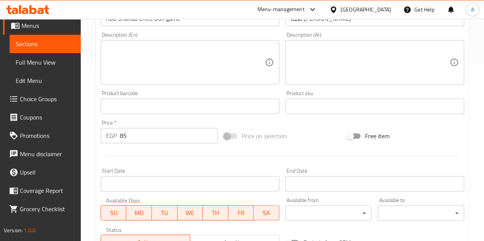
scroll to position [299, 0]
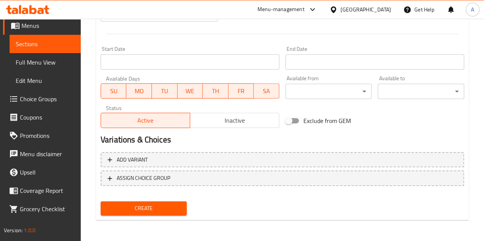
click at [179, 208] on span "Create" at bounding box center [144, 209] width 74 height 10
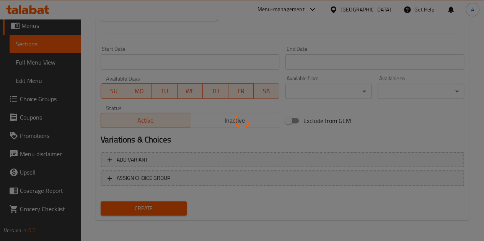
type input "0"
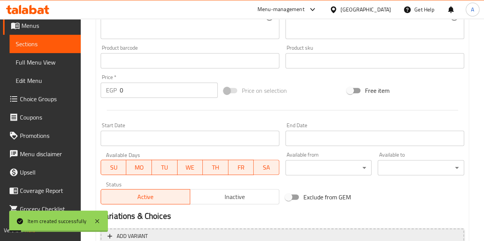
scroll to position [69, 0]
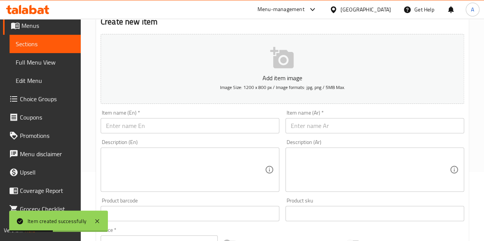
click at [301, 127] on input "text" at bounding box center [374, 125] width 179 height 15
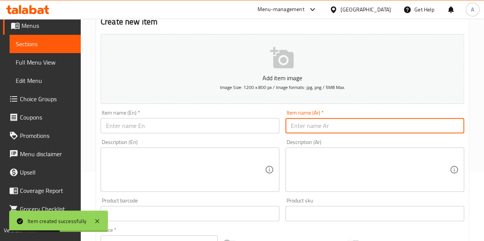
paste input "لعبه مروحه كهربائيه"
type input "لعبه مروحه كهربائيه"
click at [157, 125] on input "text" at bounding box center [190, 125] width 179 height 15
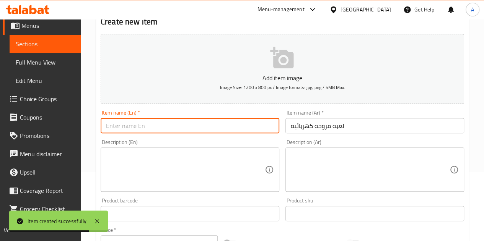
paste input "Electric fan game"
type input "Electric fan game"
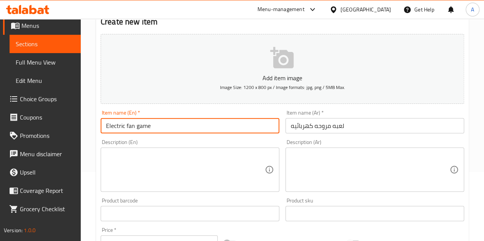
scroll to position [222, 0]
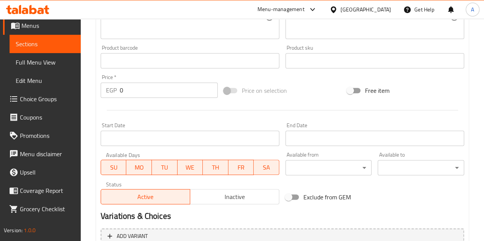
click at [129, 91] on input "0" at bounding box center [169, 90] width 98 height 15
type input "150"
click at [138, 110] on hr at bounding box center [282, 110] width 351 height 0
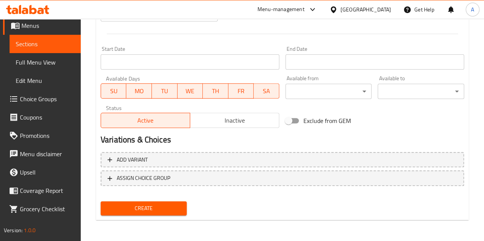
click at [177, 206] on span "Create" at bounding box center [144, 209] width 74 height 10
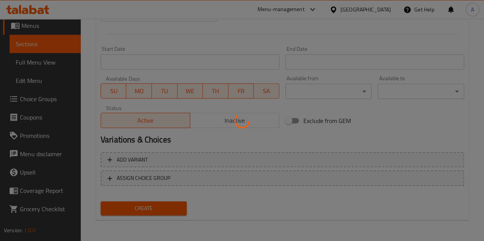
type input "0"
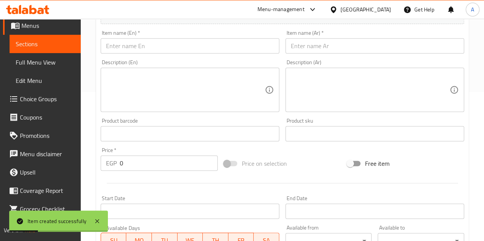
scroll to position [146, 0]
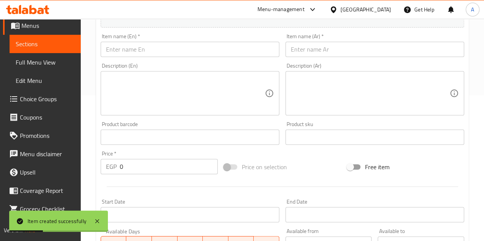
click at [316, 50] on input "text" at bounding box center [374, 49] width 179 height 15
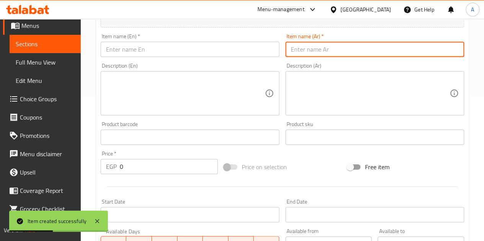
paste input "بروتين بار بندق"
type input "بروتين بار بندق"
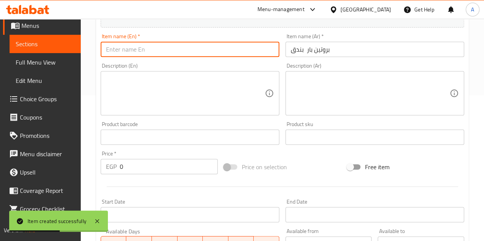
click at [252, 48] on input "text" at bounding box center [190, 49] width 179 height 15
paste input "Protein bar hazelnut"
type input "Protein bar hazelnut"
click at [141, 164] on input "0" at bounding box center [169, 166] width 98 height 15
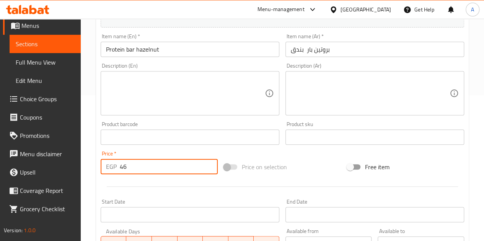
type input "46"
click at [190, 182] on div at bounding box center [281, 186] width 369 height 19
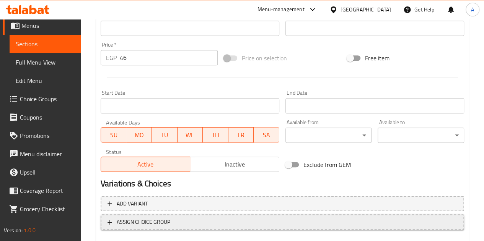
scroll to position [299, 0]
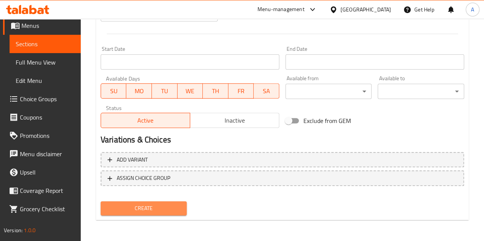
click at [165, 209] on span "Create" at bounding box center [144, 209] width 74 height 10
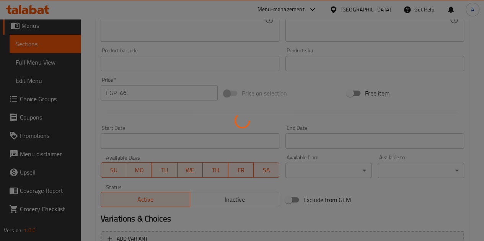
scroll to position [184, 0]
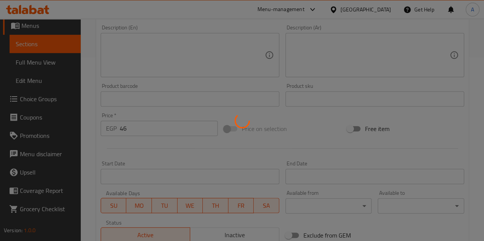
type input "0"
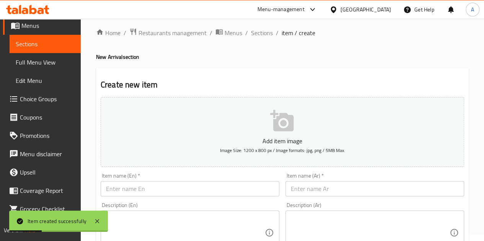
scroll to position [0, 0]
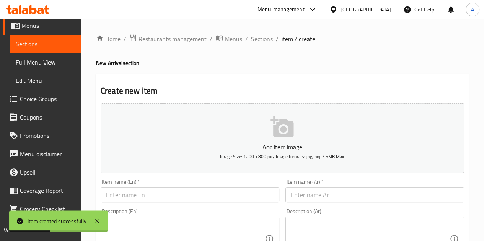
click at [338, 191] on input "text" at bounding box center [374, 194] width 179 height 15
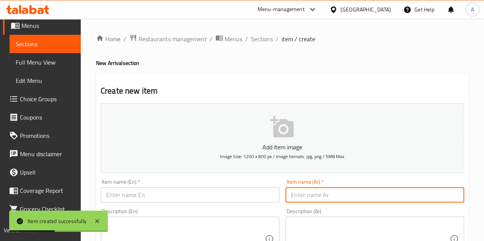
paste input "بروتين بار أيس كريم"
type input "بروتين بار أيس كريم"
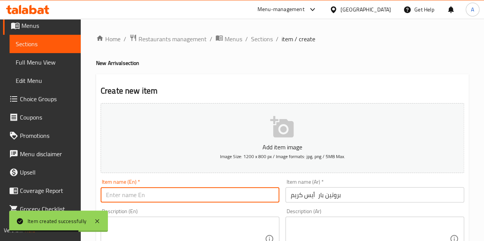
click at [186, 193] on input "text" at bounding box center [190, 194] width 179 height 15
paste input "Protein bar ice cream"
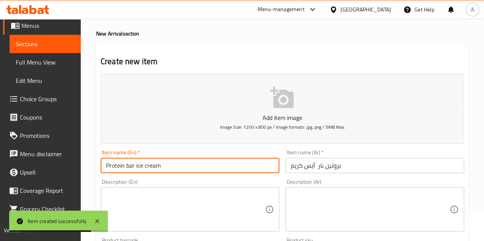
scroll to position [76, 0]
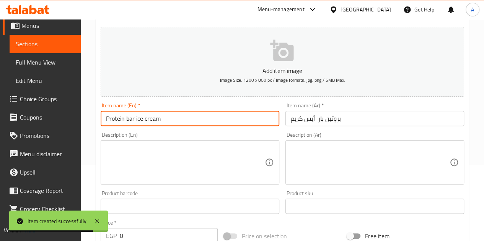
type input "Protein bar ice cream"
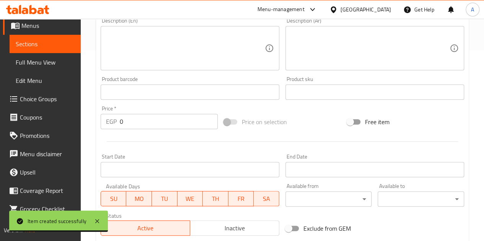
scroll to position [191, 0]
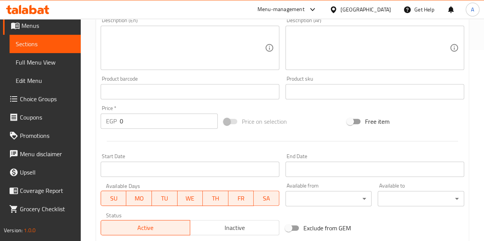
click at [130, 120] on input "0" at bounding box center [169, 121] width 98 height 15
type input "46"
click at [129, 148] on div at bounding box center [281, 141] width 369 height 19
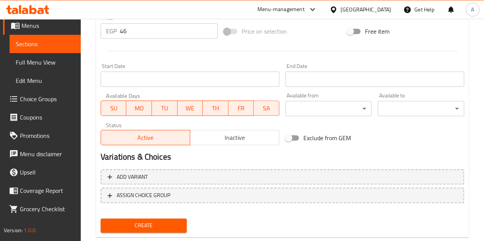
scroll to position [299, 0]
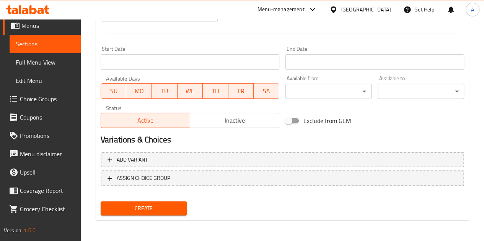
click at [148, 207] on span "Create" at bounding box center [144, 209] width 74 height 10
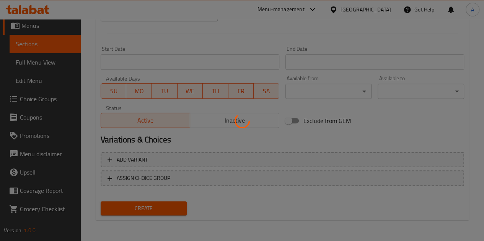
type input "0"
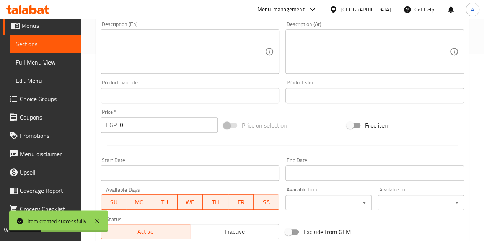
scroll to position [107, 0]
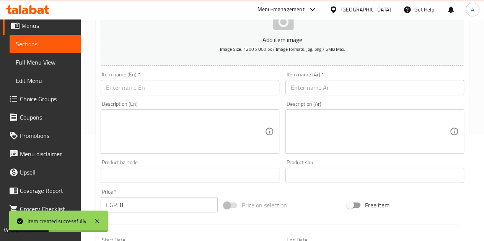
click at [309, 80] on input "text" at bounding box center [374, 87] width 179 height 15
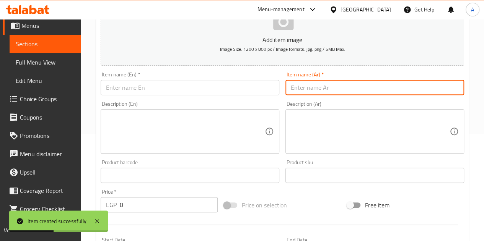
paste input "صوص اندومي احمر"
type input "صوص اندومي احمر"
click at [248, 85] on input "text" at bounding box center [190, 87] width 179 height 15
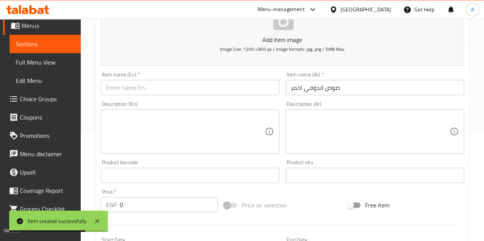
drag, startPoint x: 163, startPoint y: 97, endPoint x: 143, endPoint y: 70, distance: 33.3
click at [157, 84] on div "Item name (En)   * Item name (En) *" at bounding box center [189, 83] width 185 height 29
click at [155, 87] on input "text" at bounding box center [190, 87] width 179 height 15
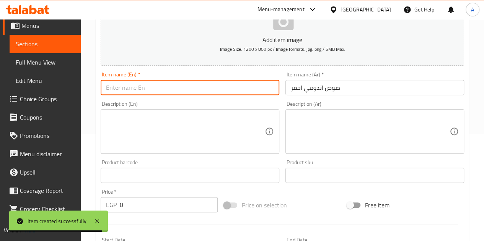
paste input "Indomie red sauce"
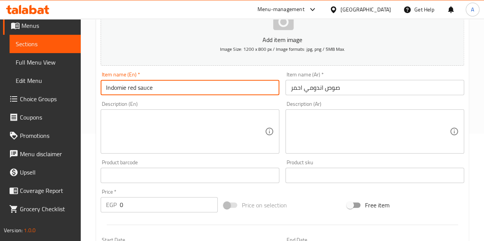
type input "Indomie red sauce"
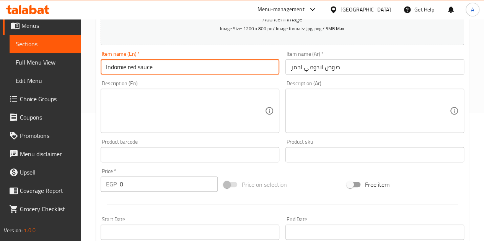
scroll to position [146, 0]
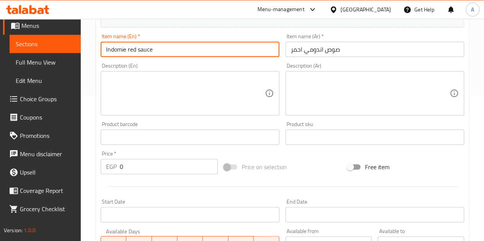
click at [172, 161] on input "0" at bounding box center [169, 166] width 98 height 15
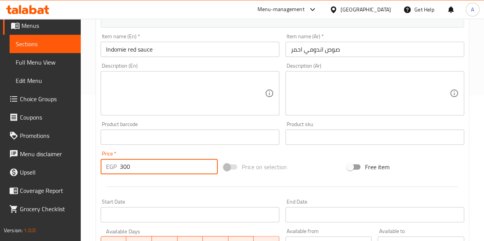
type input "300"
click at [205, 197] on div "Start Date Start Date" at bounding box center [189, 210] width 185 height 29
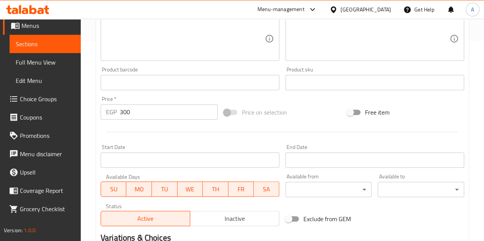
scroll to position [299, 0]
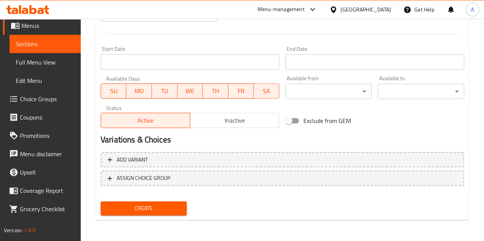
click at [163, 205] on span "Create" at bounding box center [144, 209] width 74 height 10
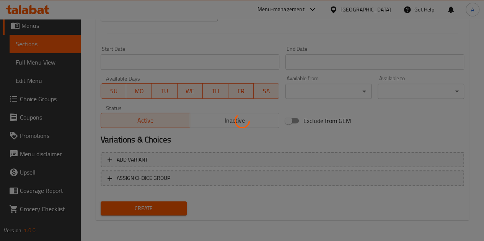
type input "0"
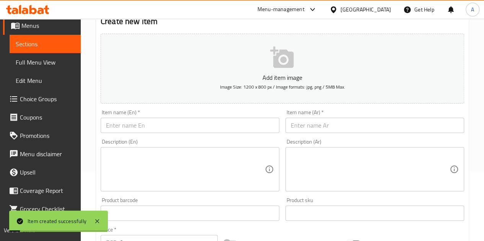
scroll to position [69, 0]
click at [321, 128] on input "text" at bounding box center [374, 125] width 179 height 15
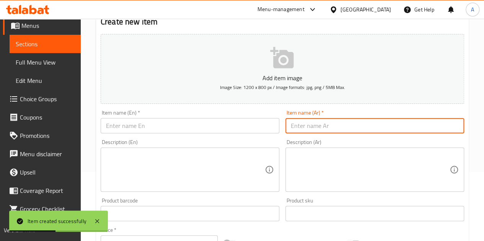
paste input "صوص اندومي كوري بينك"
paste input "Indomie Korean Pink Sauce"
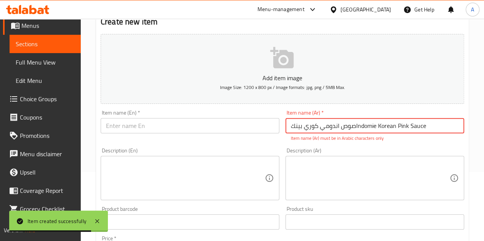
type input "صوص اندومي كوري بينكIndomie Korean Pink Sauce"
click at [197, 125] on input "text" at bounding box center [190, 125] width 179 height 15
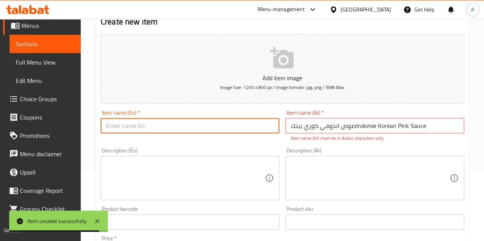
paste input "Indomie Korean Pink Sauce"
type input "Indomie Korean Pink Sauce"
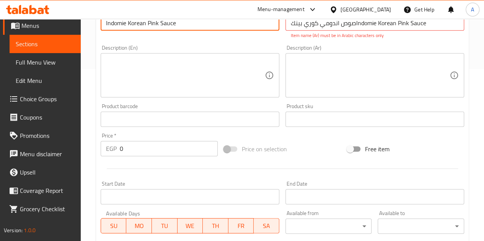
scroll to position [184, 0]
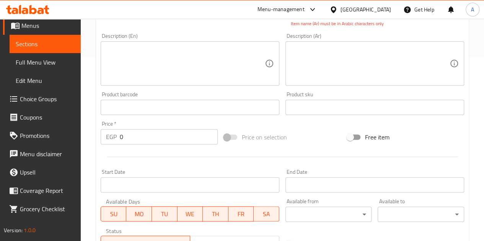
click at [161, 137] on input "0" at bounding box center [169, 136] width 98 height 15
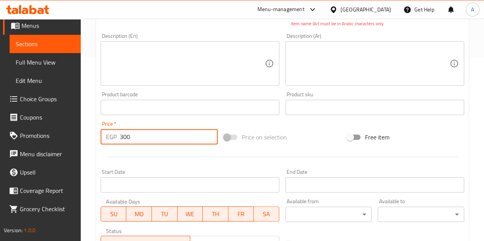
type input "300"
click at [135, 157] on div at bounding box center [281, 157] width 369 height 19
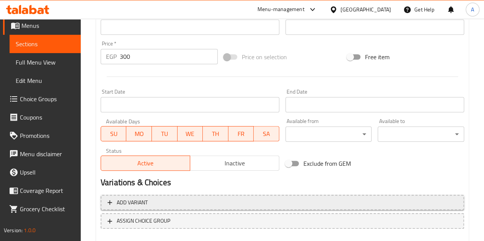
scroll to position [307, 0]
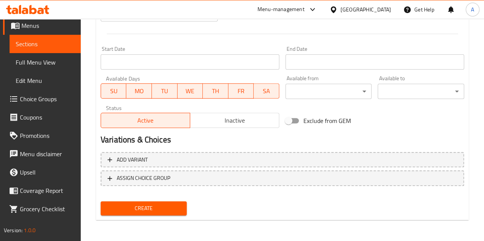
click at [161, 206] on span "Create" at bounding box center [144, 209] width 74 height 10
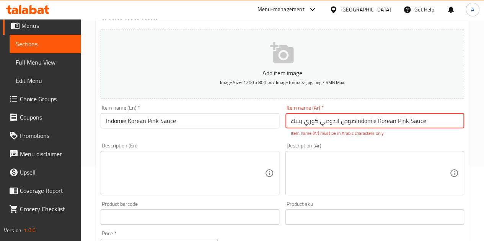
drag, startPoint x: 427, startPoint y: 122, endPoint x: 356, endPoint y: 122, distance: 71.5
click at [356, 122] on input "صوص اندومي كوري بينكIndomie Korean Pink Sauce" at bounding box center [374, 120] width 179 height 15
drag, startPoint x: 353, startPoint y: 120, endPoint x: 424, endPoint y: 140, distance: 73.8
click at [424, 140] on div "Add item image Image Size: 1200 x 800 px / Image formats: jpg, png / 5MB Max. I…" at bounding box center [281, 195] width 369 height 338
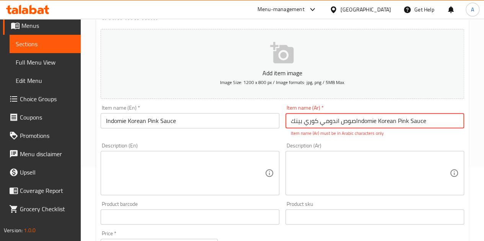
click at [424, 140] on div "Description (Ar) Description (Ar)" at bounding box center [374, 169] width 185 height 58
drag, startPoint x: 424, startPoint y: 121, endPoint x: 416, endPoint y: 121, distance: 8.0
click at [418, 121] on input "صوص اندومي كوري بينكIndomie Korean Pink Sauce" at bounding box center [374, 120] width 179 height 15
drag, startPoint x: 381, startPoint y: 121, endPoint x: 355, endPoint y: 118, distance: 26.6
click at [355, 118] on input "صوص اندومي كوري بينكIndomie Korean Pink Sauce" at bounding box center [374, 120] width 179 height 15
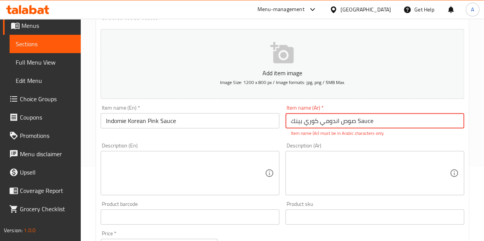
click at [367, 125] on input "صوص اندومي كوري بينك Sauce" at bounding box center [374, 120] width 179 height 15
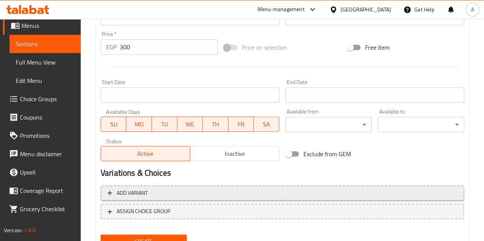
scroll to position [299, 0]
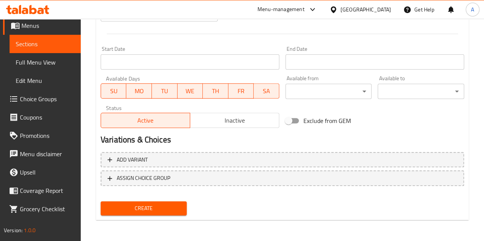
type input "صوص اندومي كوري بينك"
click at [148, 209] on span "Create" at bounding box center [144, 209] width 74 height 10
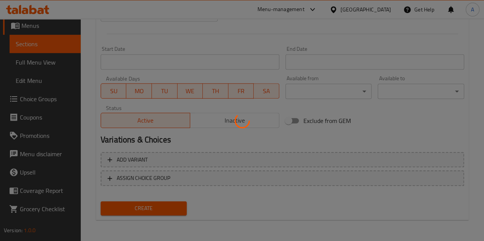
type input "0"
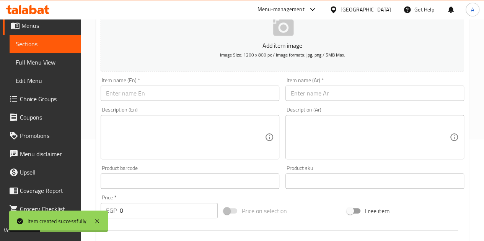
scroll to position [69, 0]
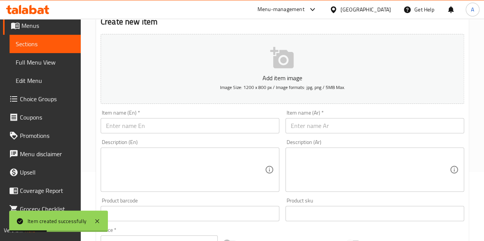
click at [326, 130] on input "text" at bounding box center [374, 125] width 179 height 15
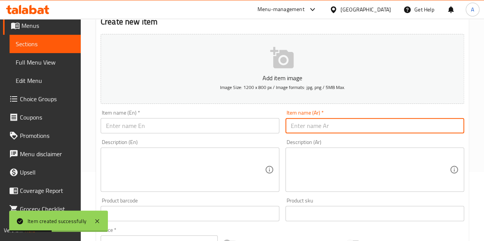
paste input "كوالتي ستريت 650 جرام"
type input "كوالتي ستريت 650 جرام"
click at [184, 129] on input "text" at bounding box center [190, 125] width 179 height 15
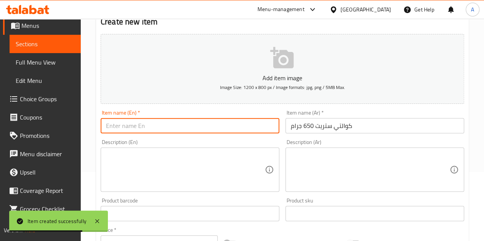
paste input "Quality Street 650g"
type input "Quality Street 650g"
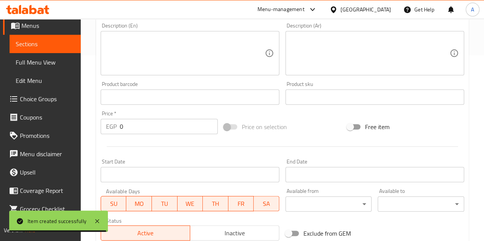
scroll to position [260, 0]
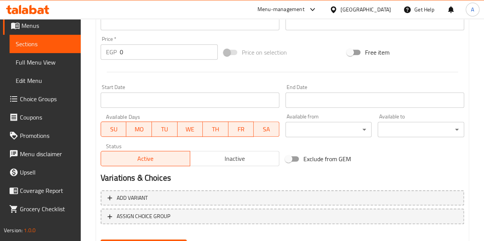
click at [157, 54] on input "0" at bounding box center [169, 51] width 98 height 15
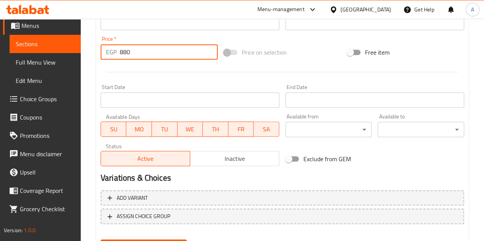
type input "880"
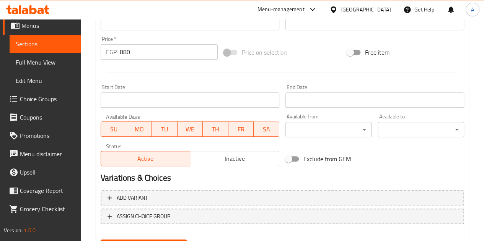
click at [195, 87] on div "Start Date Start Date" at bounding box center [190, 95] width 179 height 23
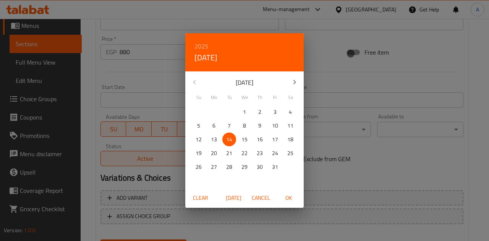
click at [158, 70] on div "2025 Tue, Oct 14 October 2025 Su Mo Tu We Th Fr Sa 28 29 30 1 2 3 4 5 6 7 8 9 1…" at bounding box center [244, 120] width 489 height 241
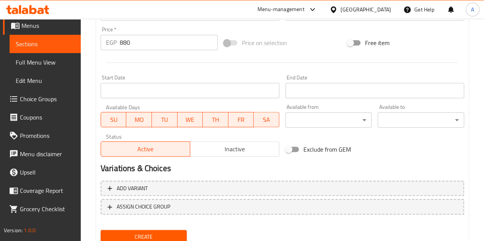
scroll to position [299, 0]
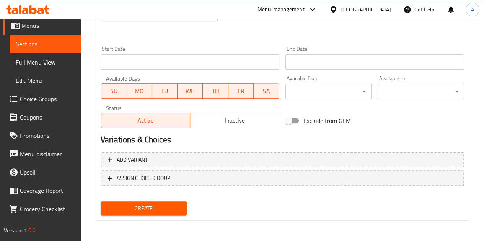
click at [158, 203] on button "Create" at bounding box center [144, 208] width 86 height 14
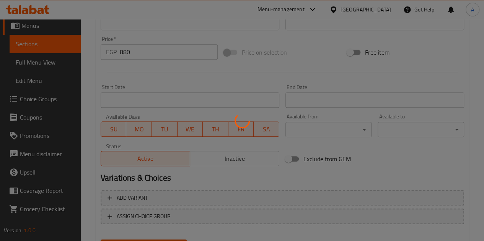
scroll to position [107, 0]
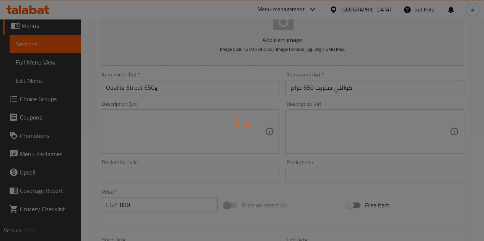
type input "0"
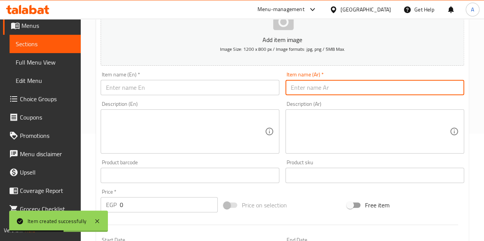
click at [326, 91] on input "text" at bounding box center [374, 87] width 179 height 15
paste input "فيرو روشيه 25 قطعه"
type input "فيرو روشيه 25 قطعه"
click at [138, 88] on input "text" at bounding box center [190, 87] width 179 height 15
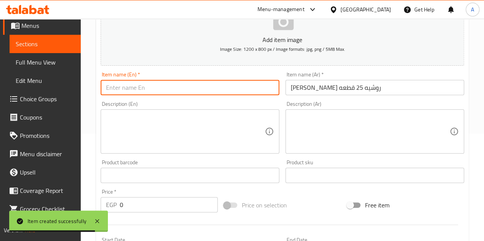
paste input "Vero Rocher 25 pieces"
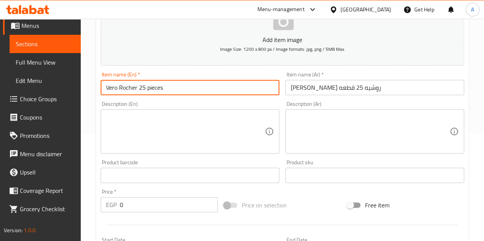
drag, startPoint x: 109, startPoint y: 86, endPoint x: 105, endPoint y: 84, distance: 4.3
click at [105, 84] on input "Vero Rocher 25 pieces" at bounding box center [190, 87] width 179 height 15
type input "Fero Rocher 25 pieces"
click at [133, 202] on input "0" at bounding box center [169, 204] width 98 height 15
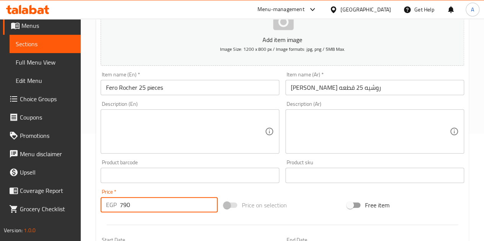
type input "790"
click at [127, 188] on div "Price   * EGP 790 Price *" at bounding box center [158, 200] width 123 height 29
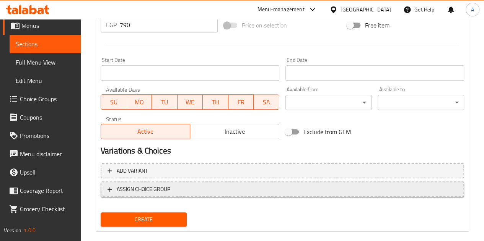
scroll to position [299, 0]
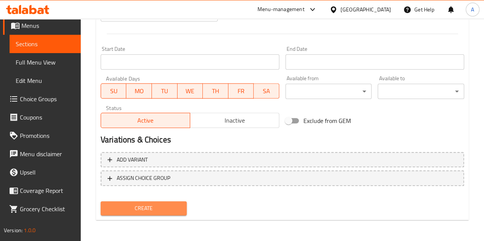
click at [136, 205] on span "Create" at bounding box center [144, 209] width 74 height 10
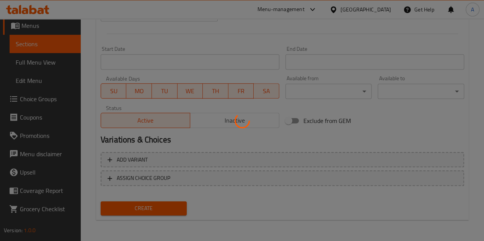
type input "0"
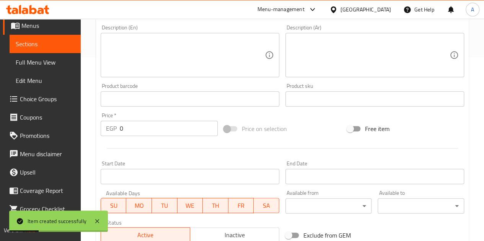
scroll to position [31, 0]
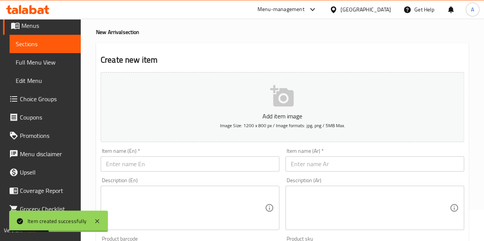
click at [342, 168] on input "text" at bounding box center [374, 163] width 179 height 15
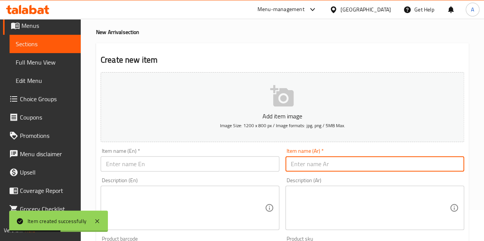
paste input "فيرو روشيه كوليكشن"
type input "فيرو روشيه كوليكشن"
click at [151, 162] on input "text" at bounding box center [190, 163] width 179 height 15
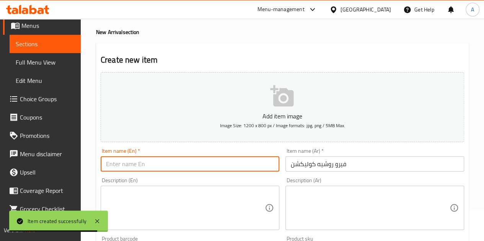
paste input "Vero Rocher Collection"
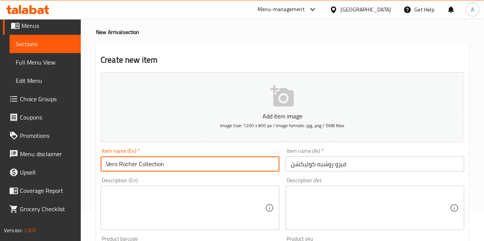
click at [105, 160] on input "Vero Rocher Collection" at bounding box center [190, 163] width 179 height 15
type input "Fero Rocher Collection"
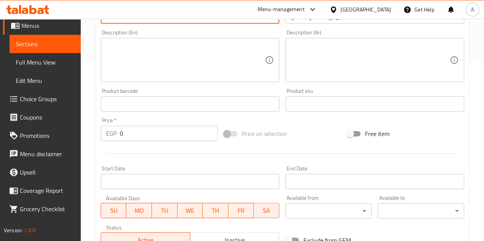
scroll to position [184, 0]
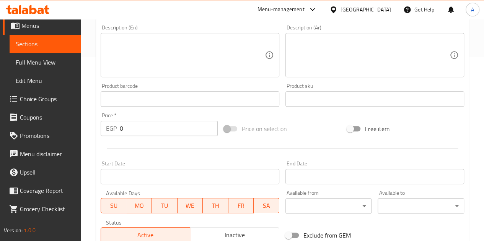
click at [150, 129] on input "0" at bounding box center [169, 128] width 98 height 15
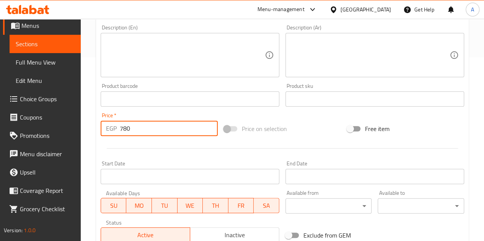
type input "780"
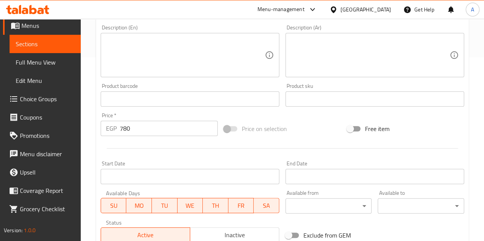
click at [174, 154] on div at bounding box center [281, 148] width 369 height 19
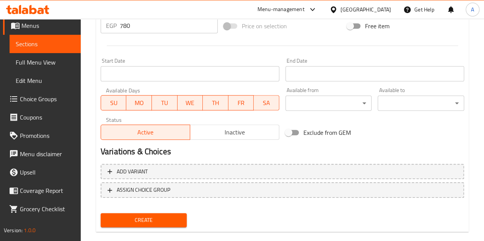
scroll to position [299, 0]
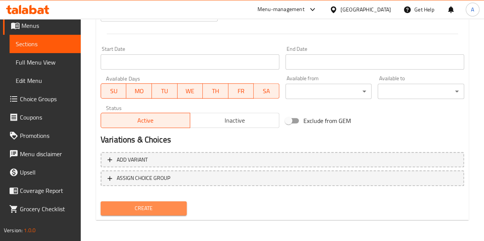
click at [153, 210] on span "Create" at bounding box center [144, 209] width 74 height 10
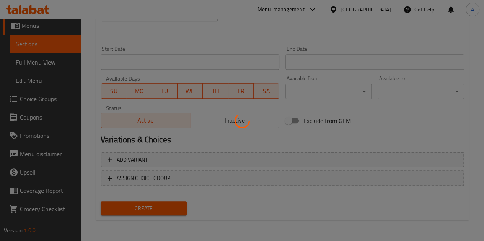
type input "0"
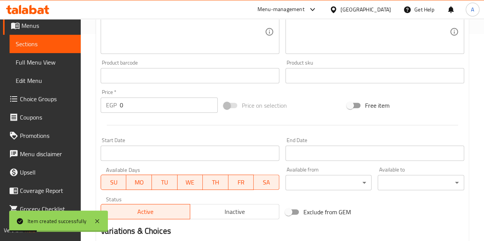
scroll to position [146, 0]
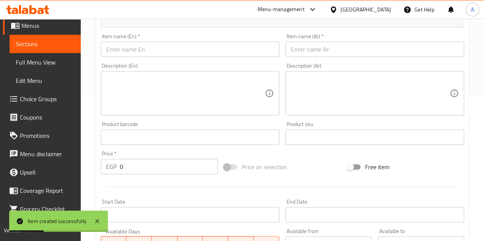
click at [316, 48] on input "text" at bounding box center [374, 49] width 179 height 15
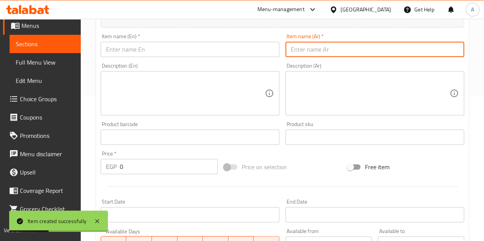
paste input "الليت معرض بريليانس"
drag, startPoint x: 316, startPoint y: 48, endPoint x: 310, endPoint y: 2, distance: 46.2
type input "الليت معرض بريليانس"
click at [178, 52] on input "text" at bounding box center [190, 49] width 179 height 15
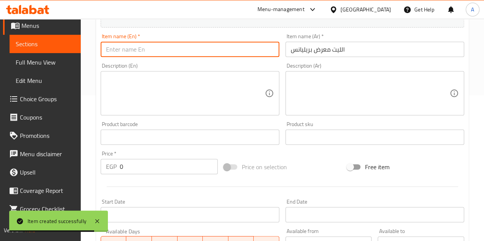
paste input "Light Brilliance Exhibition"
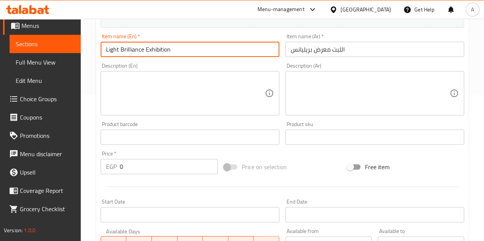
drag, startPoint x: 118, startPoint y: 50, endPoint x: 104, endPoint y: 48, distance: 13.8
click at [104, 48] on input "Light Brilliance Exhibition" at bounding box center [190, 49] width 179 height 15
type input "Elte Brilliance Exhibition"
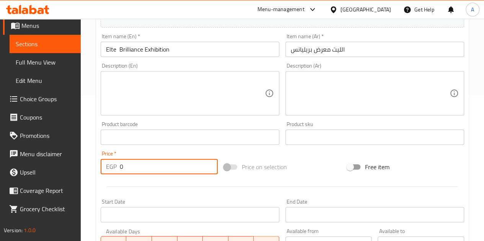
click at [179, 166] on input "0" at bounding box center [169, 166] width 98 height 15
type input "720"
click at [219, 193] on div at bounding box center [281, 186] width 369 height 19
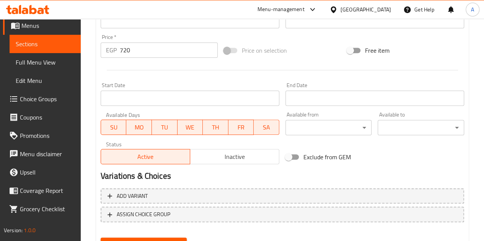
scroll to position [299, 0]
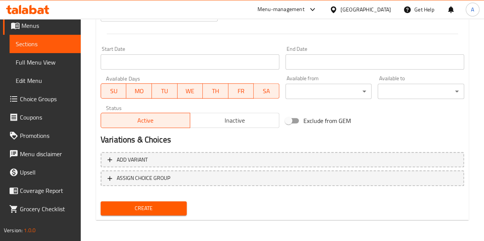
click at [161, 208] on span "Create" at bounding box center [144, 209] width 74 height 10
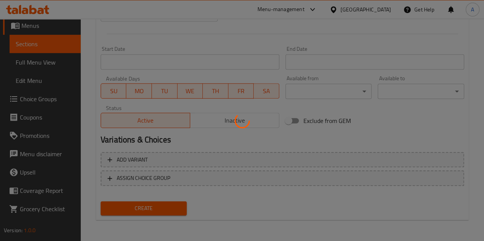
type input "0"
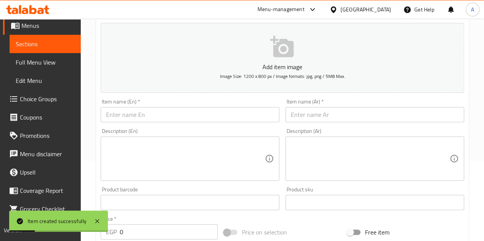
scroll to position [31, 0]
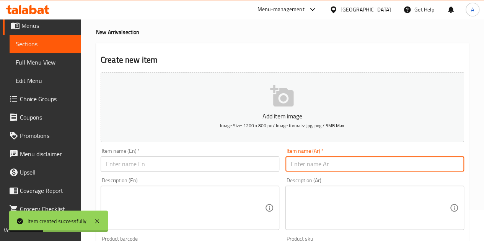
click at [349, 161] on input "text" at bounding box center [374, 163] width 179 height 15
paste input "الليت معرض دبي"
type input "الليت معرض دبي"
click at [145, 170] on input "text" at bounding box center [190, 163] width 179 height 15
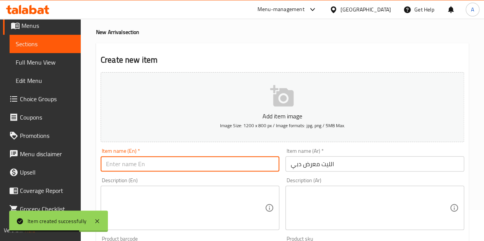
paste input "Lit Exhibition Dubai"
drag, startPoint x: 112, startPoint y: 164, endPoint x: 105, endPoint y: 166, distance: 6.8
click at [105, 166] on input "Lit Exhibition Dubai" at bounding box center [190, 163] width 179 height 15
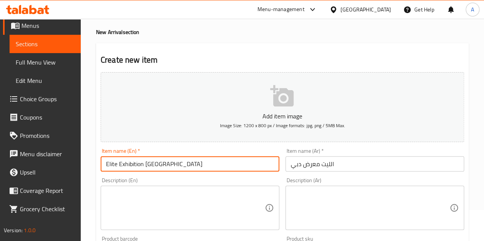
type input "Elite Exhibition Dubai"
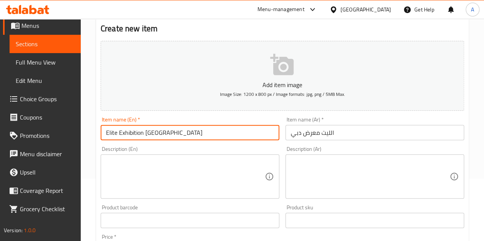
scroll to position [107, 0]
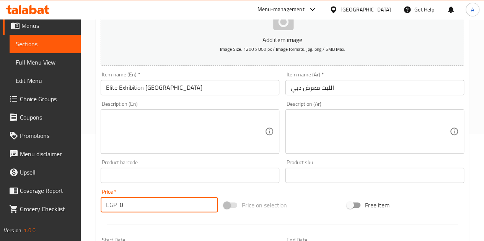
click at [127, 208] on input "0" at bounding box center [169, 204] width 98 height 15
type input "880"
click at [135, 185] on div "Product barcode Product barcode" at bounding box center [189, 171] width 185 height 29
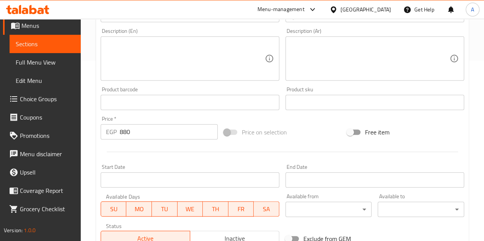
scroll to position [299, 0]
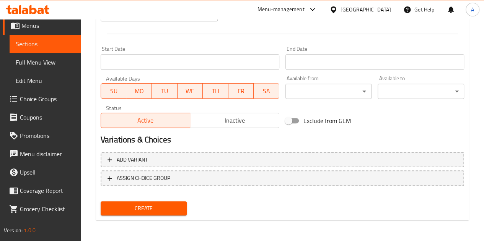
click at [135, 212] on span "Create" at bounding box center [144, 209] width 74 height 10
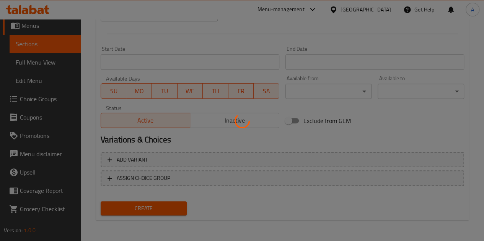
type input "0"
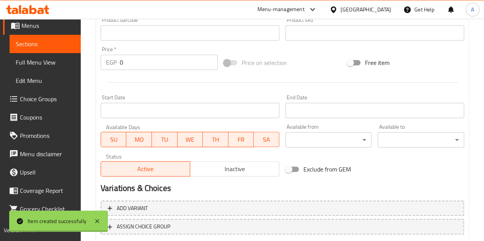
scroll to position [69, 0]
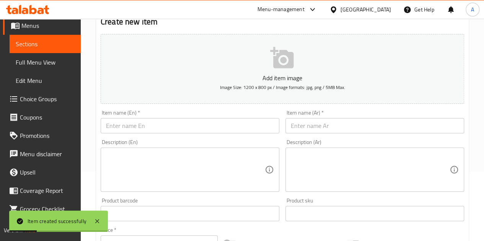
click at [337, 126] on input "text" at bounding box center [374, 125] width 179 height 15
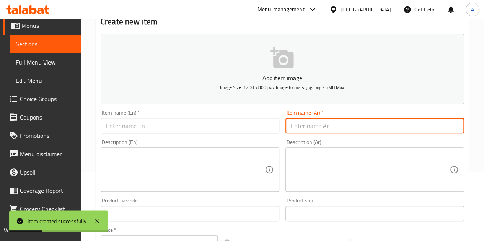
paste input "لعبه طياره شيكو بون"
type input "لعبه طياره شيكو بون"
drag, startPoint x: 263, startPoint y: 128, endPoint x: 263, endPoint y: 120, distance: 8.0
click at [263, 128] on input "text" at bounding box center [190, 125] width 179 height 15
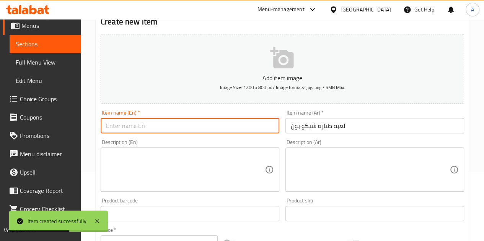
click at [167, 128] on input "text" at bounding box center [190, 125] width 179 height 15
paste input "Chicco Bon plane game"
type input "Chicco Bon plane game"
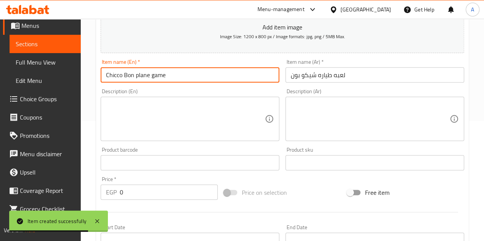
scroll to position [146, 0]
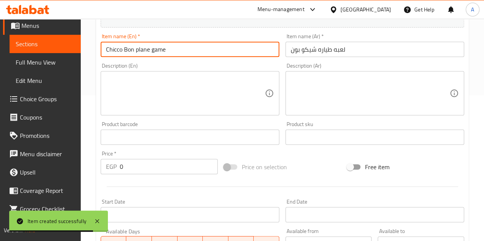
click at [162, 164] on input "0" at bounding box center [169, 166] width 98 height 15
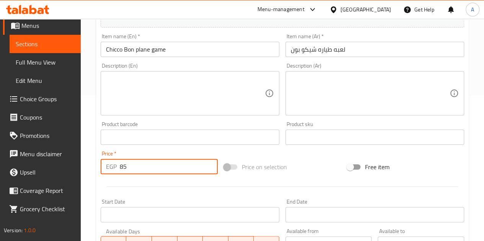
type input "85"
click at [163, 190] on div at bounding box center [281, 186] width 369 height 19
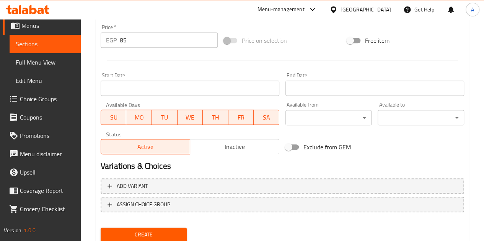
scroll to position [299, 0]
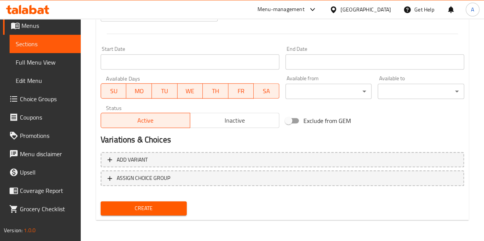
click at [160, 204] on span "Create" at bounding box center [144, 209] width 74 height 10
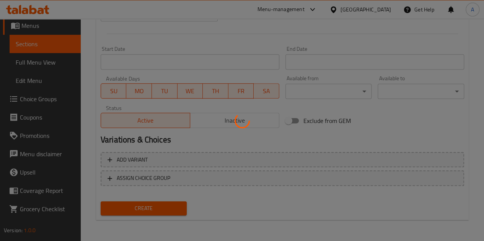
type input "0"
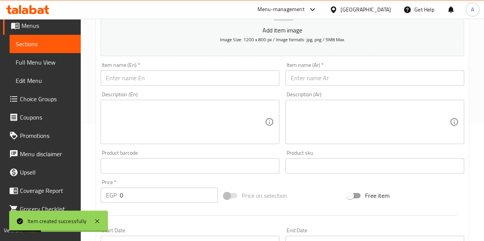
scroll to position [69, 0]
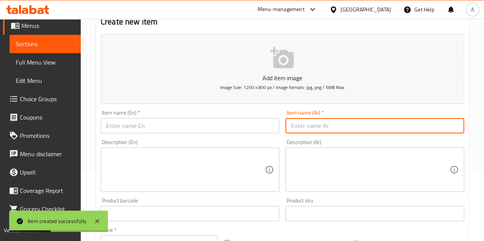
click at [319, 127] on input "text" at bounding box center [374, 125] width 179 height 15
paste input "تاكيس 35 جرام"
type input "تاكيس 35 جرام"
click at [191, 126] on input "text" at bounding box center [190, 125] width 179 height 15
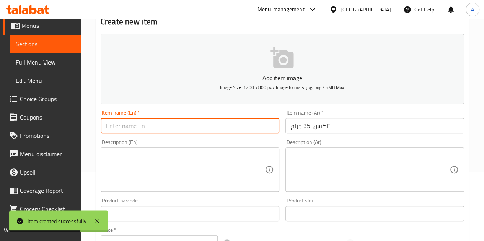
paste input "Takis 35g"
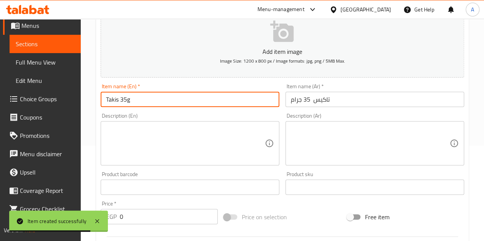
scroll to position [146, 0]
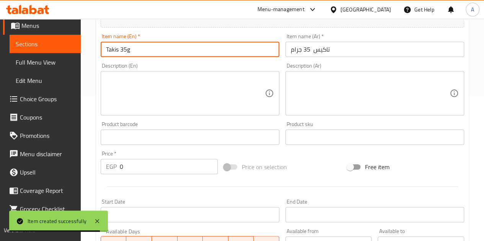
type input "Takis 35g"
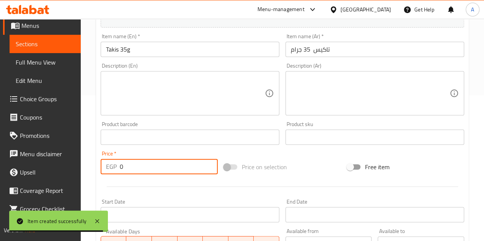
click at [157, 161] on input "0" at bounding box center [169, 166] width 98 height 15
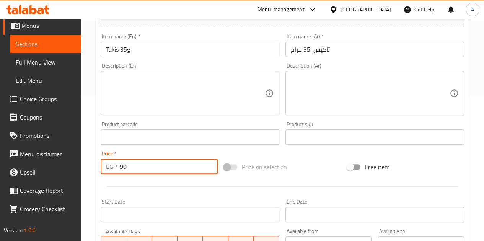
type input "90"
click at [168, 194] on div at bounding box center [281, 186] width 369 height 19
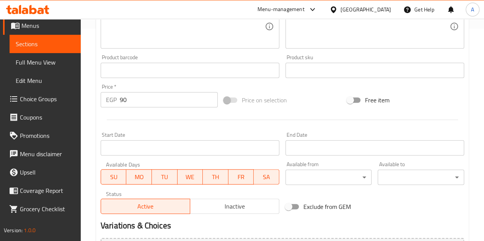
scroll to position [299, 0]
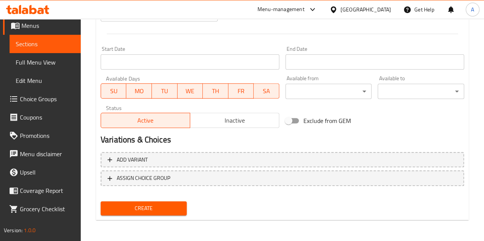
click at [168, 208] on span "Create" at bounding box center [144, 209] width 74 height 10
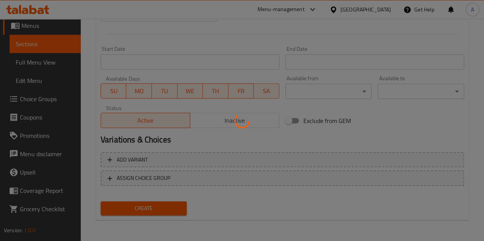
type input "0"
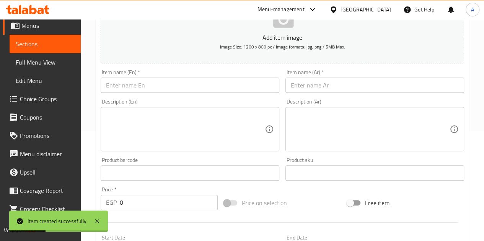
scroll to position [107, 0]
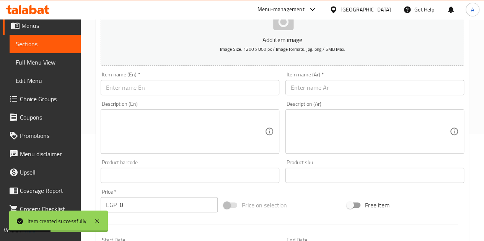
click at [313, 83] on input "text" at bounding box center [374, 87] width 179 height 15
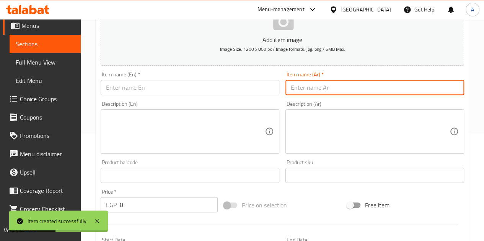
paste input "بيبيتو كاندي شعريه"
type input "بيبيتو كاندي شعريه"
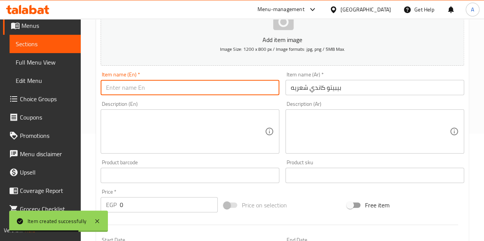
click at [180, 93] on input "text" at bounding box center [190, 87] width 179 height 15
paste input "Bebeto Candy Hair"
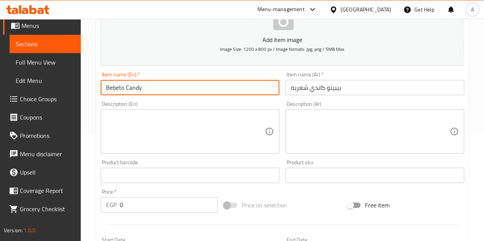
type input "Bebeto Candy"
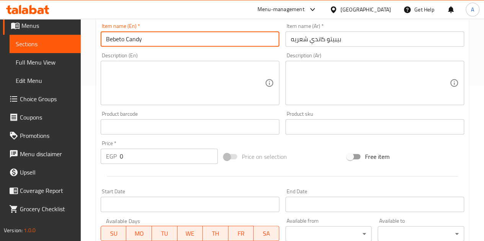
scroll to position [184, 0]
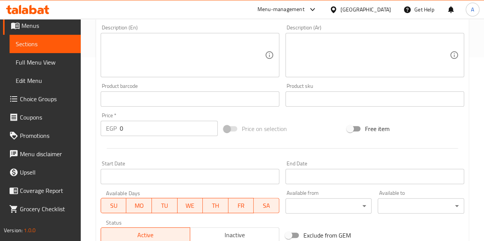
click at [135, 130] on input "0" at bounding box center [169, 128] width 98 height 15
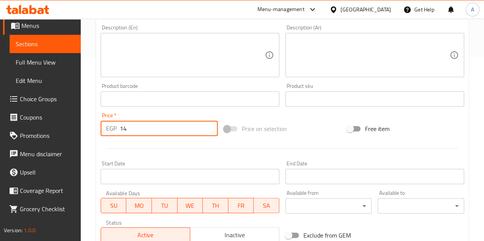
type input "14"
click at [157, 159] on div "Start Date Start Date" at bounding box center [189, 172] width 185 height 29
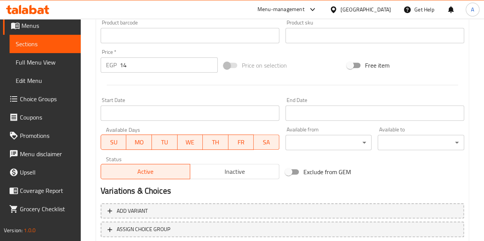
scroll to position [299, 0]
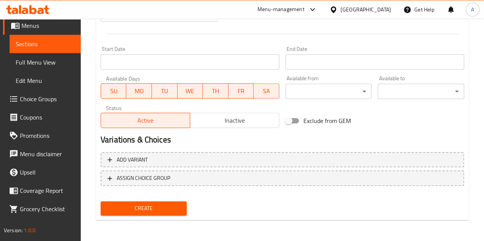
click at [151, 209] on span "Create" at bounding box center [144, 209] width 74 height 10
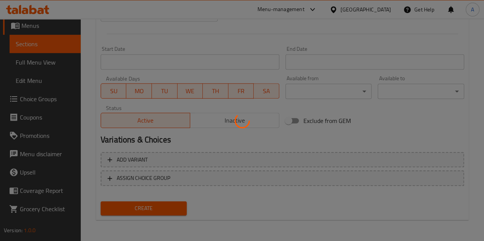
type input "0"
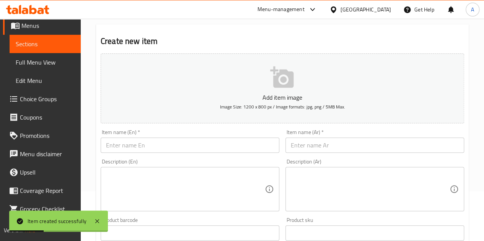
scroll to position [0, 0]
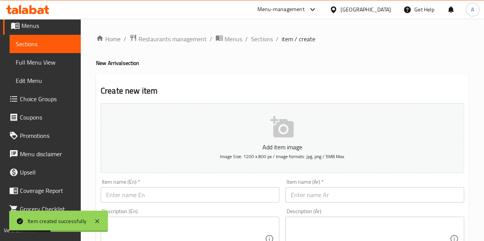
click at [337, 193] on input "text" at bounding box center [374, 194] width 179 height 15
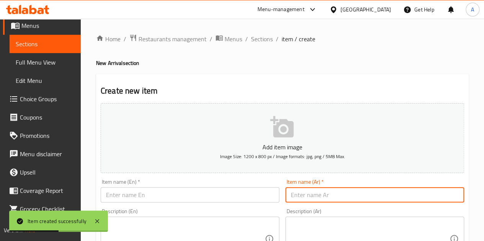
paste input "الليت معرض شوكليت"
type input "الليت معرض شوكليت"
click at [253, 193] on input "text" at bounding box center [190, 194] width 179 height 15
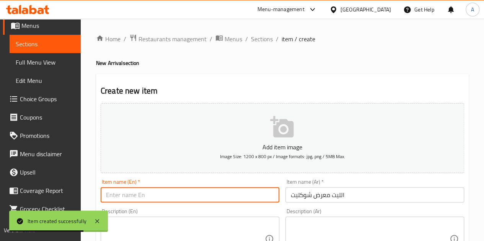
click at [253, 194] on input "text" at bounding box center [190, 194] width 179 height 15
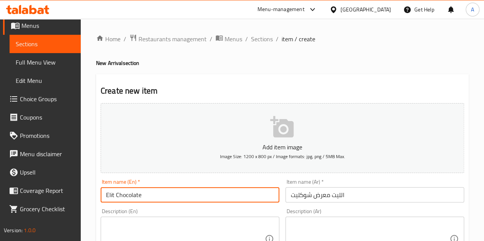
type input "Elit Chocolate"
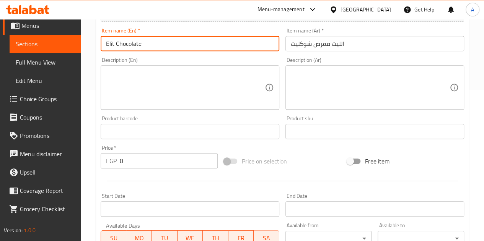
scroll to position [153, 0]
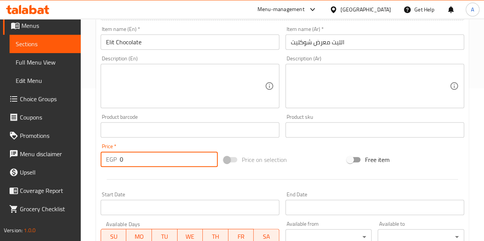
click at [156, 157] on input "0" at bounding box center [169, 159] width 98 height 15
type input "720"
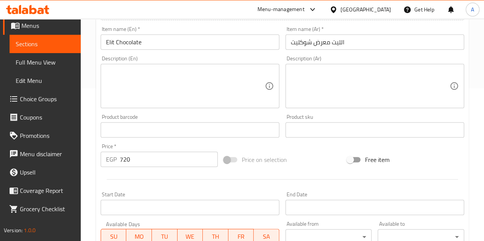
click at [187, 179] on hr at bounding box center [282, 179] width 351 height 0
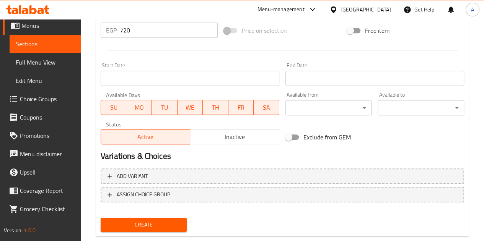
scroll to position [299, 0]
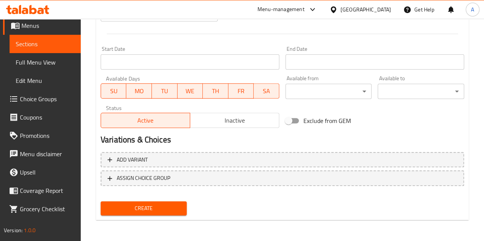
click at [179, 208] on span "Create" at bounding box center [144, 209] width 74 height 10
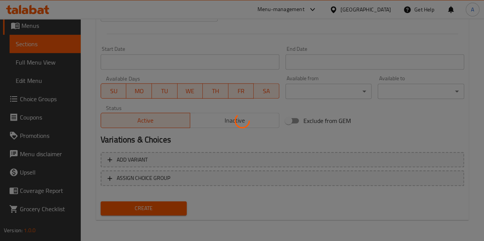
type input "0"
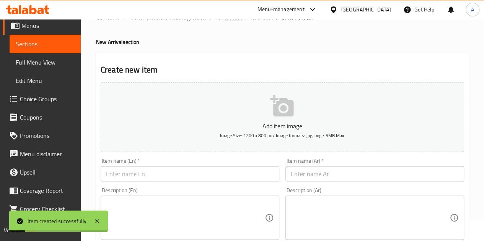
scroll to position [0, 0]
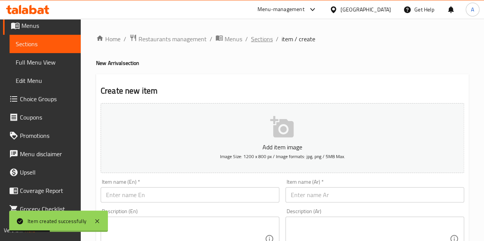
click at [256, 37] on span "Sections" at bounding box center [262, 38] width 22 height 9
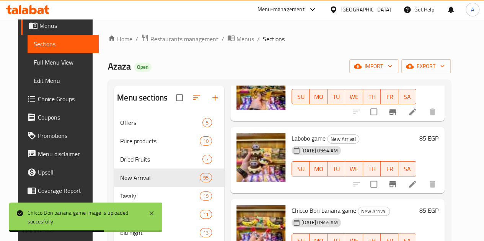
scroll to position [5122, 0]
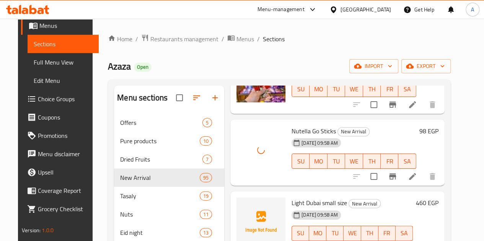
scroll to position [5657, 0]
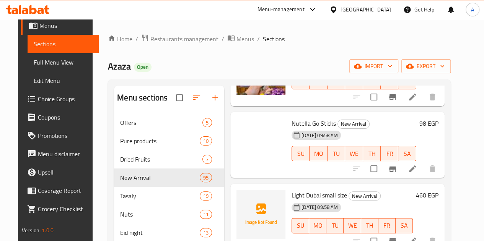
click at [236, 190] on div at bounding box center [260, 214] width 49 height 49
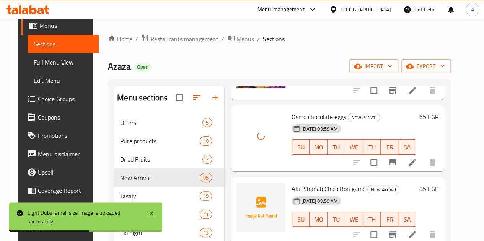
scroll to position [5810, 0]
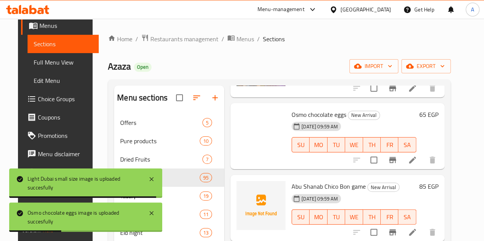
click at [236, 181] on img at bounding box center [260, 205] width 49 height 49
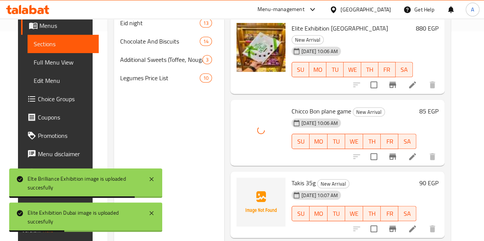
scroll to position [229, 0]
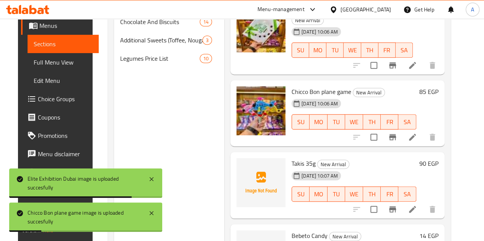
click at [240, 158] on div at bounding box center [260, 182] width 49 height 49
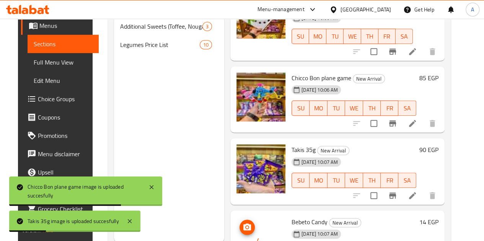
scroll to position [265, 0]
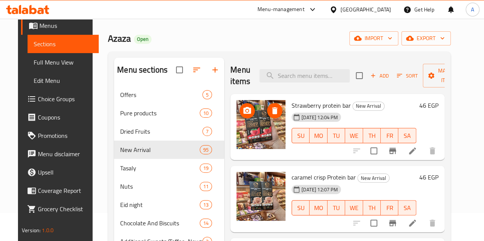
scroll to position [0, 0]
